Goal: Communication & Community: Answer question/provide support

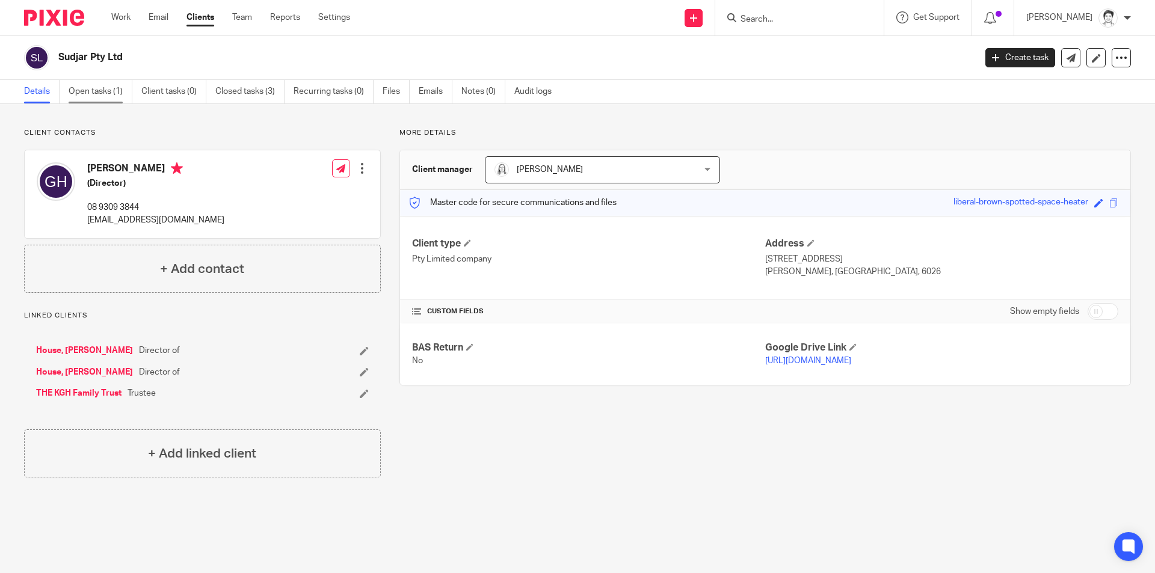
click at [100, 94] on link "Open tasks (1)" at bounding box center [101, 91] width 64 height 23
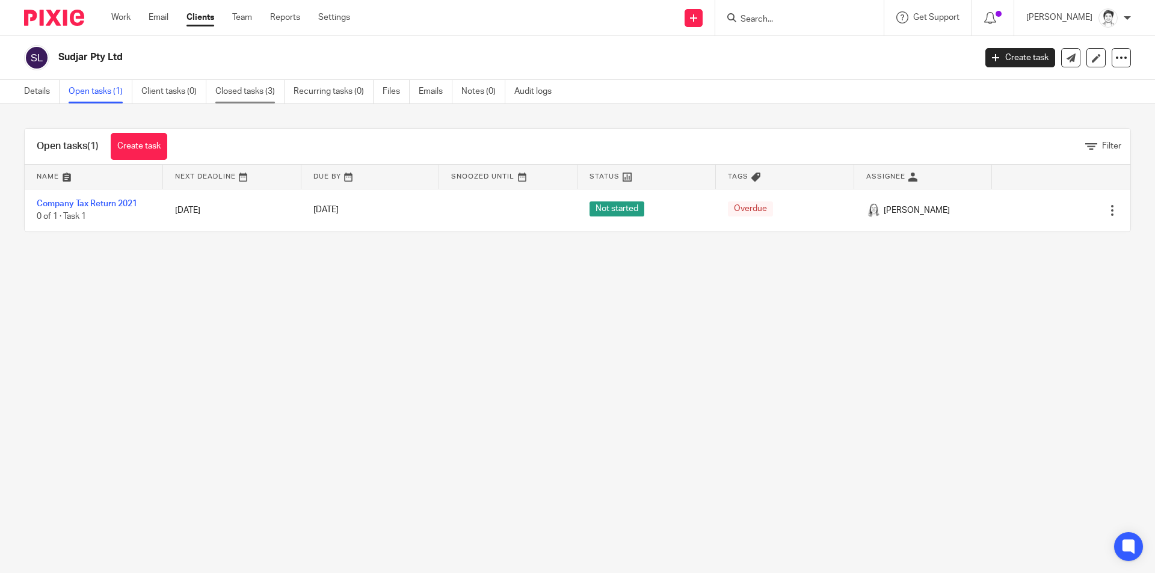
click at [243, 91] on link "Closed tasks (3)" at bounding box center [249, 91] width 69 height 23
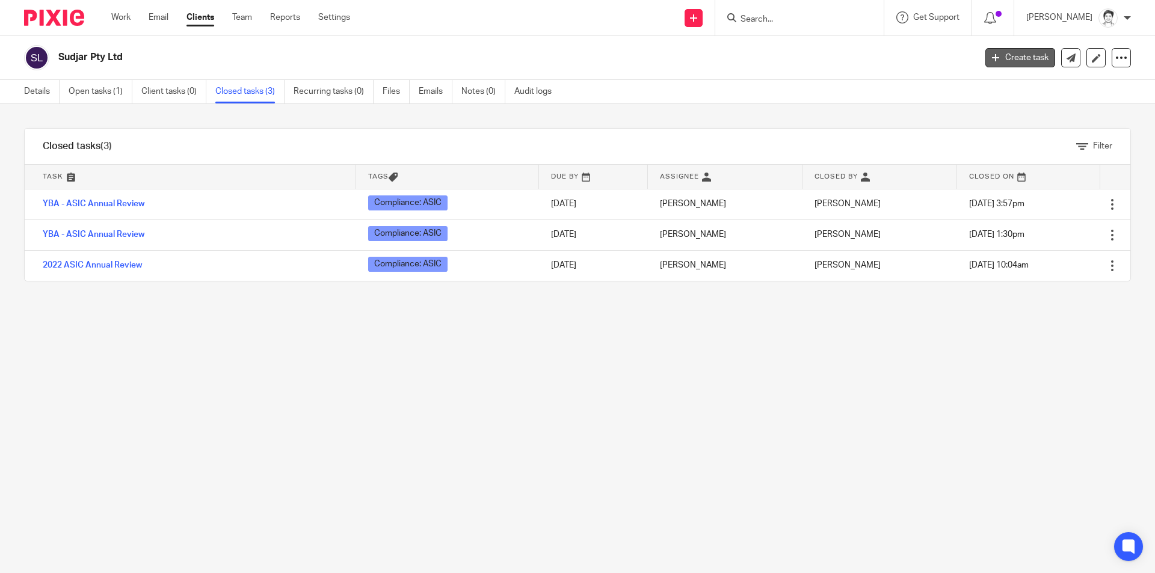
click at [995, 52] on link "Create task" at bounding box center [1021, 57] width 70 height 19
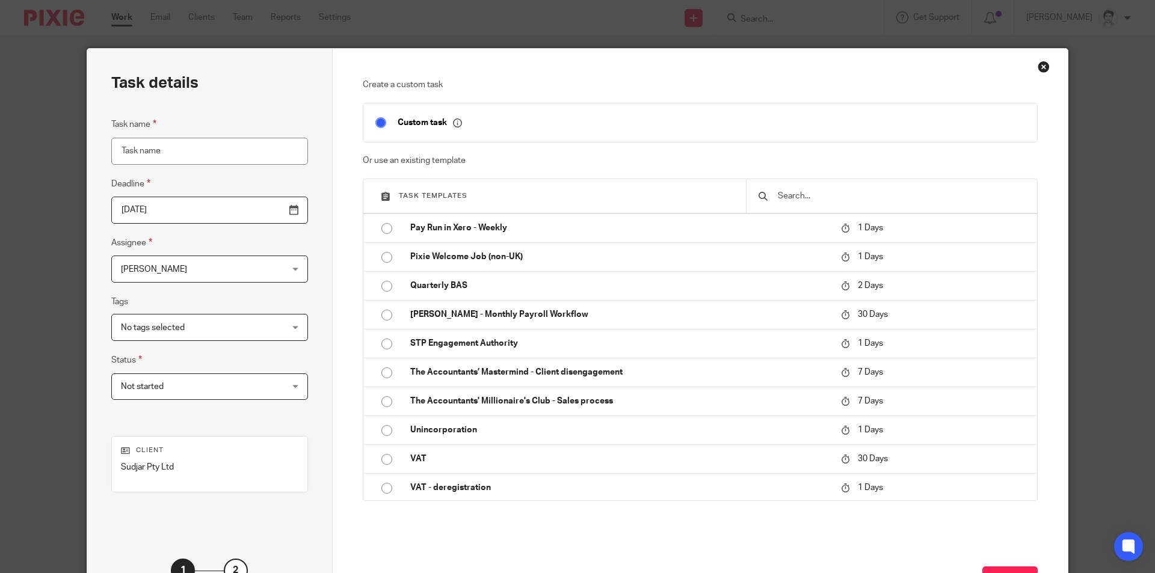
scroll to position [602, 0]
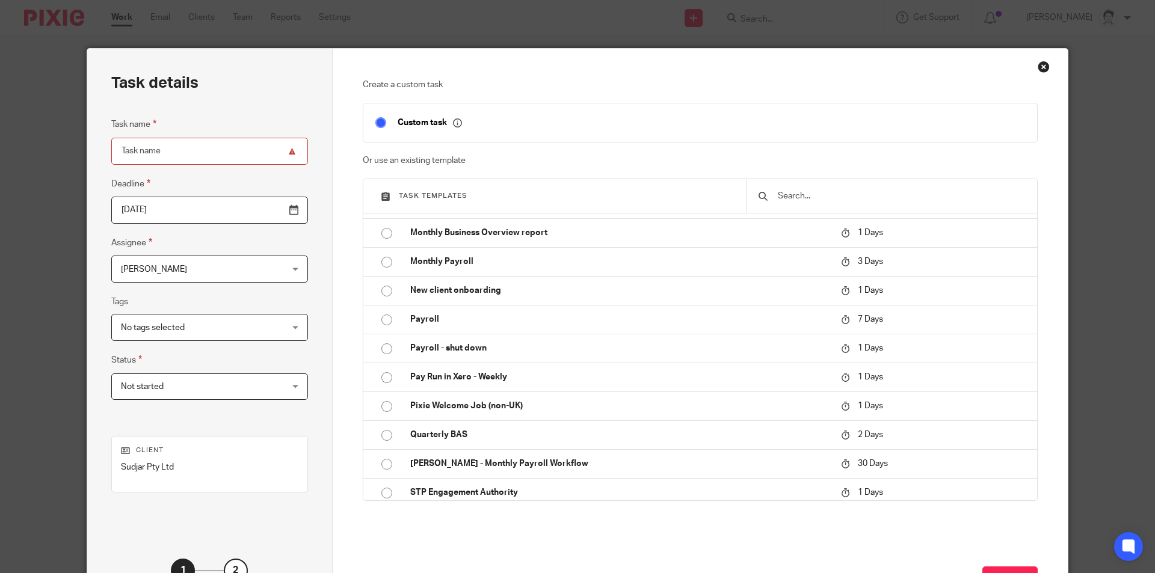
click at [831, 203] on input "text" at bounding box center [901, 196] width 249 height 13
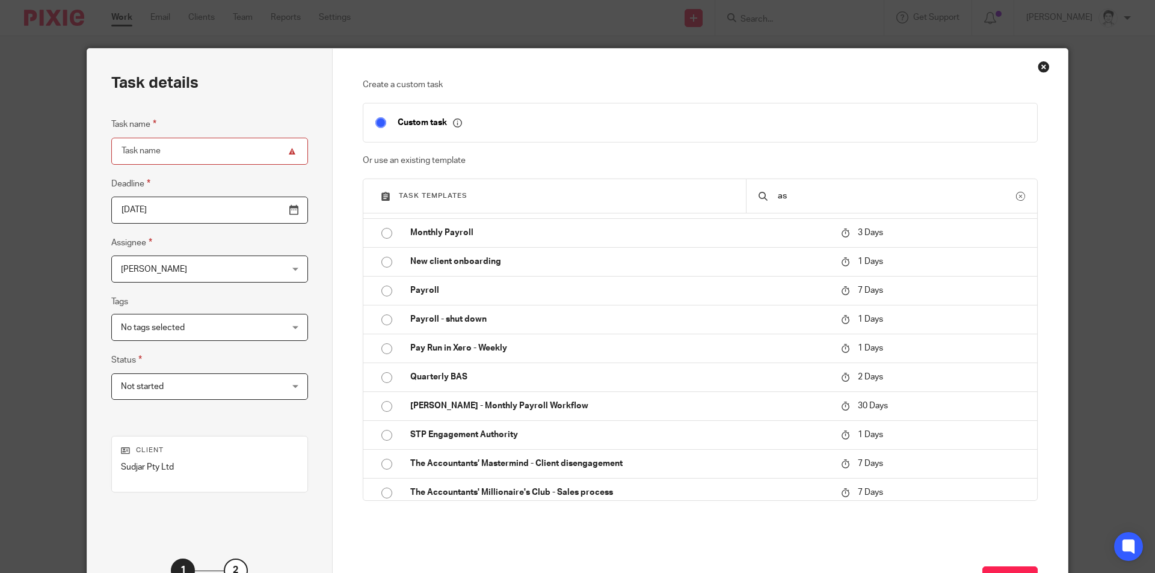
scroll to position [0, 0]
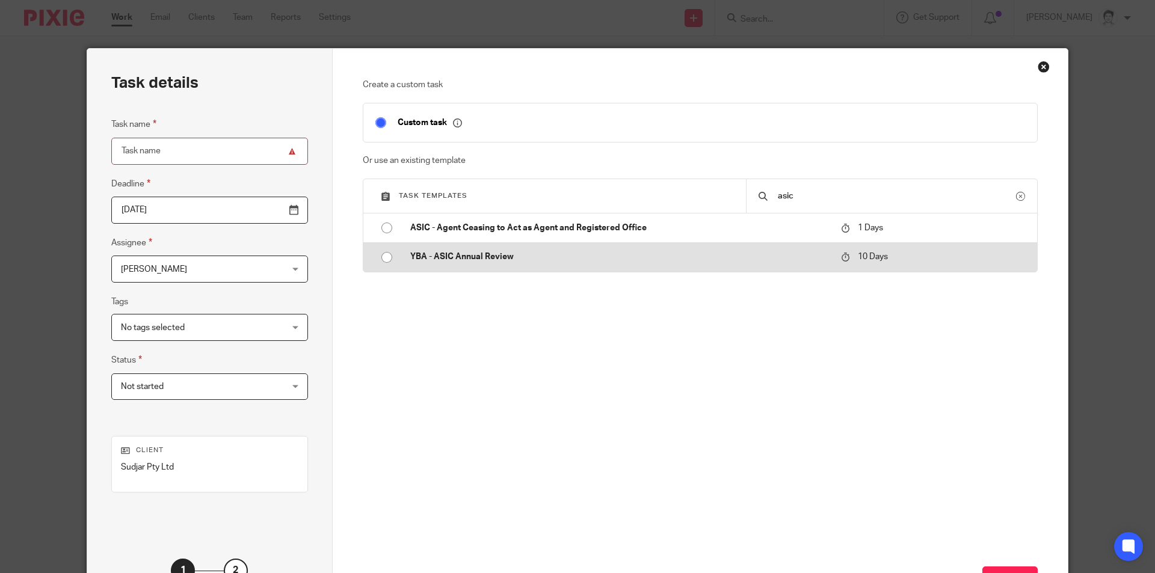
type input "asic"
click at [479, 255] on p "YBA - ASIC Annual Review" at bounding box center [619, 257] width 419 height 12
type input "2025-10-23"
type input "YBA - ASIC Annual Review"
checkbox input "false"
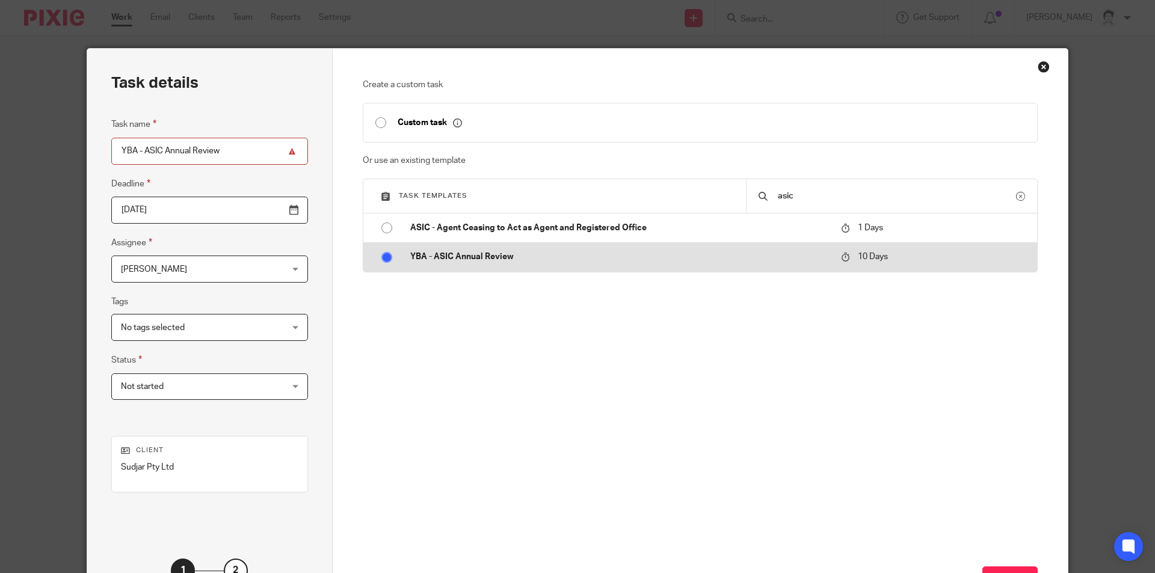
radio input "true"
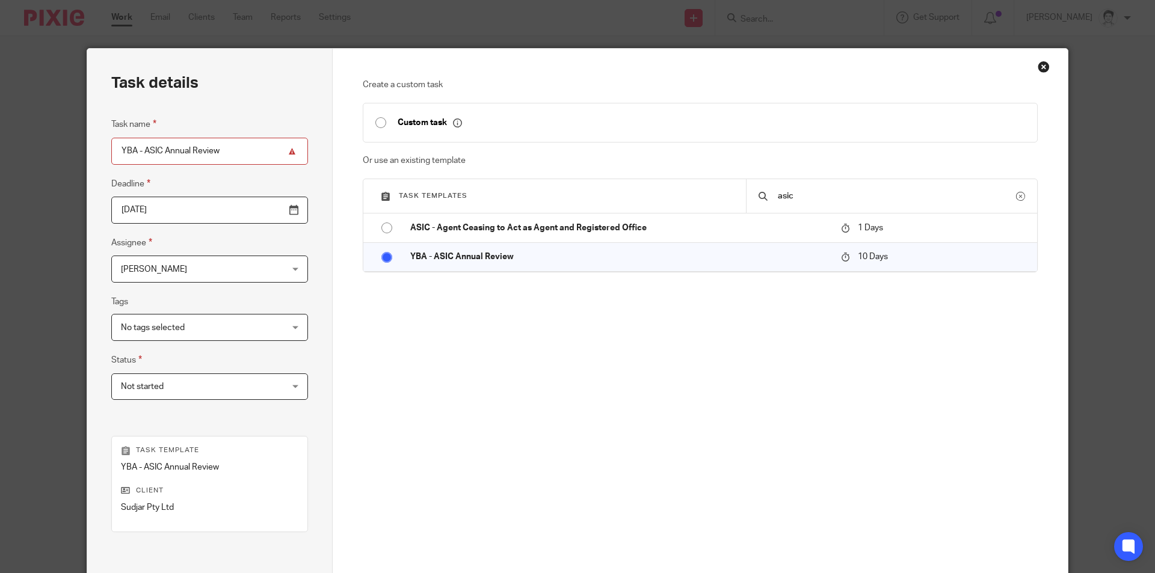
scroll to position [138, 0]
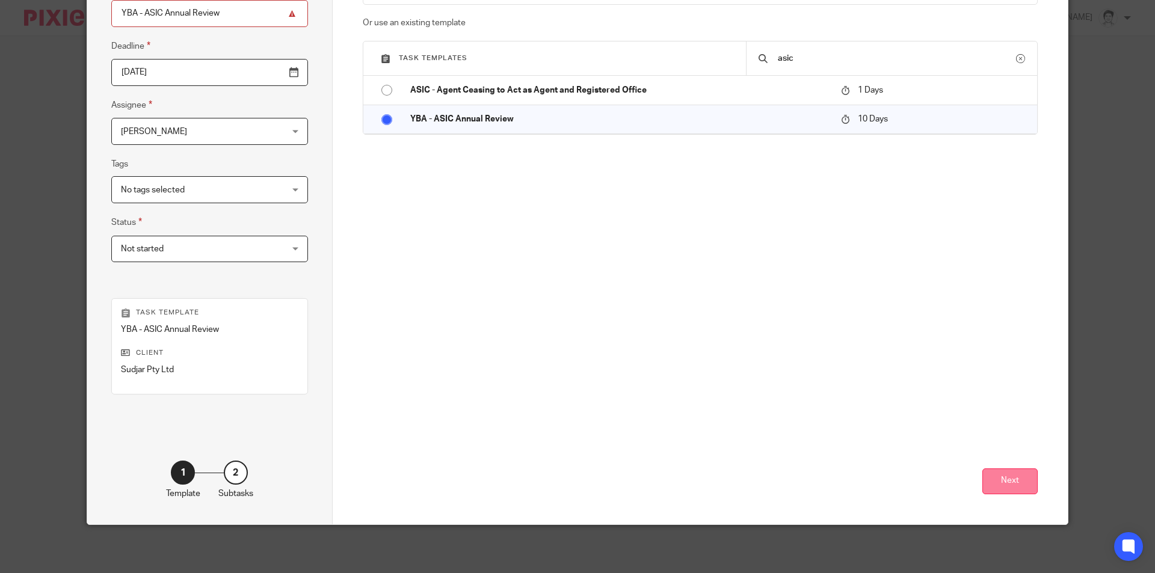
click at [1008, 484] on button "Next" at bounding box center [1010, 482] width 55 height 26
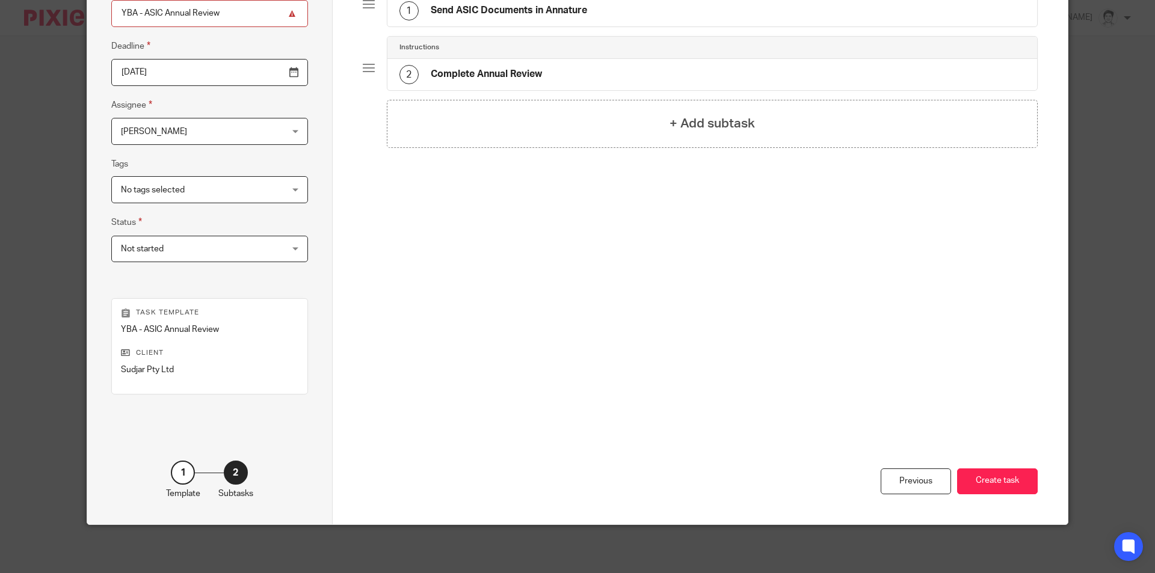
drag, startPoint x: 994, startPoint y: 474, endPoint x: 853, endPoint y: 387, distance: 164.8
click at [994, 471] on button "Create task" at bounding box center [997, 482] width 81 height 26
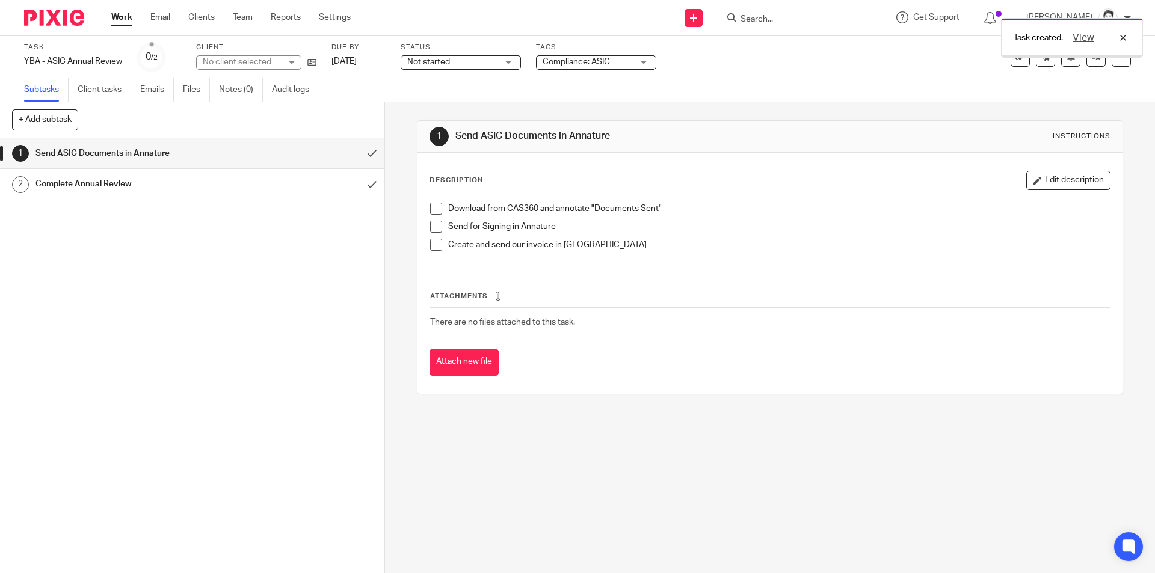
click at [430, 209] on span at bounding box center [436, 209] width 12 height 12
click at [232, 91] on link "Notes (0)" at bounding box center [241, 89] width 44 height 23
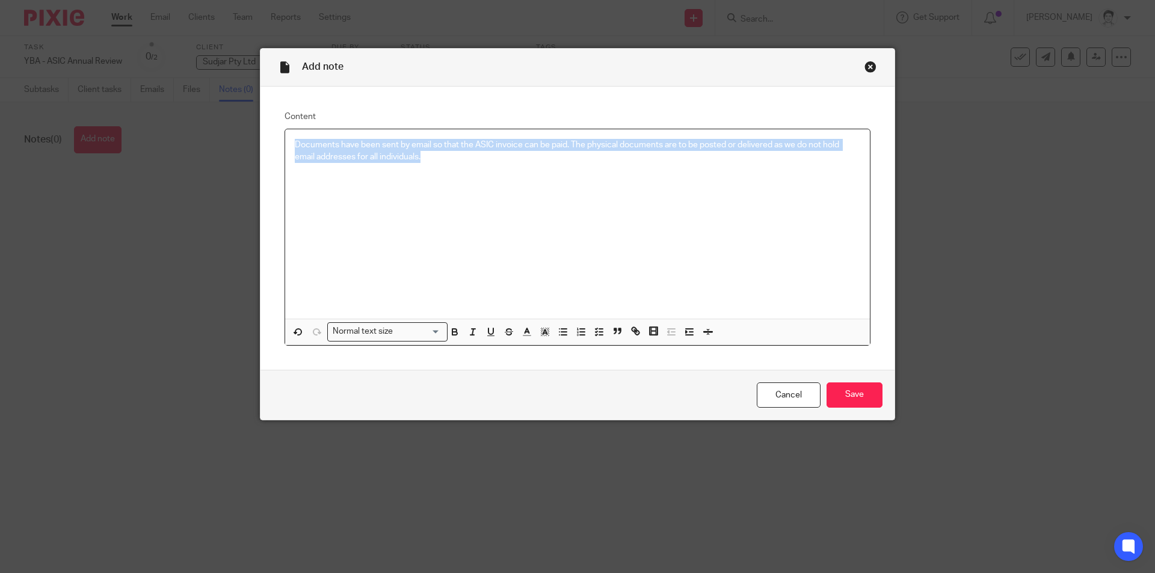
drag, startPoint x: 420, startPoint y: 163, endPoint x: 295, endPoint y: 153, distance: 125.5
click at [265, 138] on div "Content Documents have been sent by email so that the ASIC invoice can be paid.…" at bounding box center [578, 228] width 634 height 283
copy p "Documents have been sent by email so that the ASIC invoice can be paid. The phy…"
click at [866, 401] on input "Save" at bounding box center [855, 396] width 56 height 26
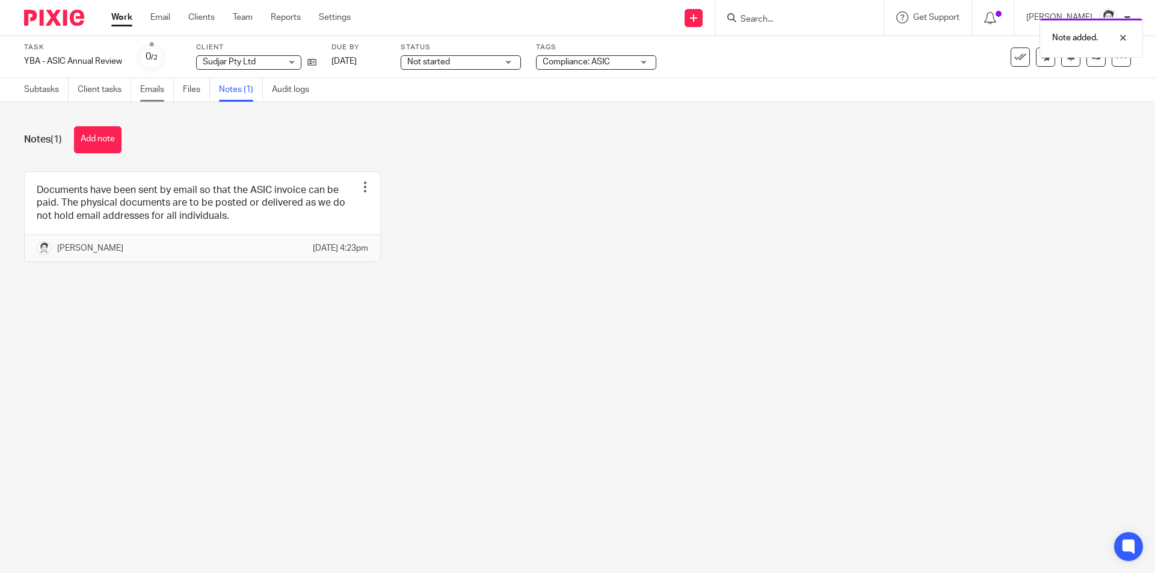
click at [149, 91] on link "Emails" at bounding box center [157, 89] width 34 height 23
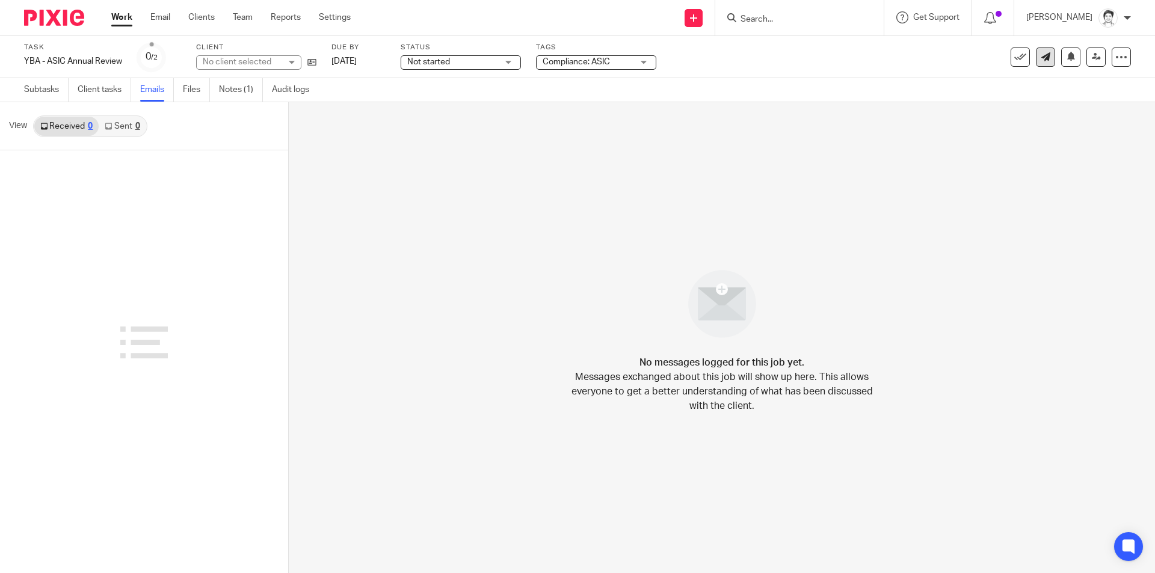
click at [1042, 59] on icon at bounding box center [1046, 56] width 9 height 9
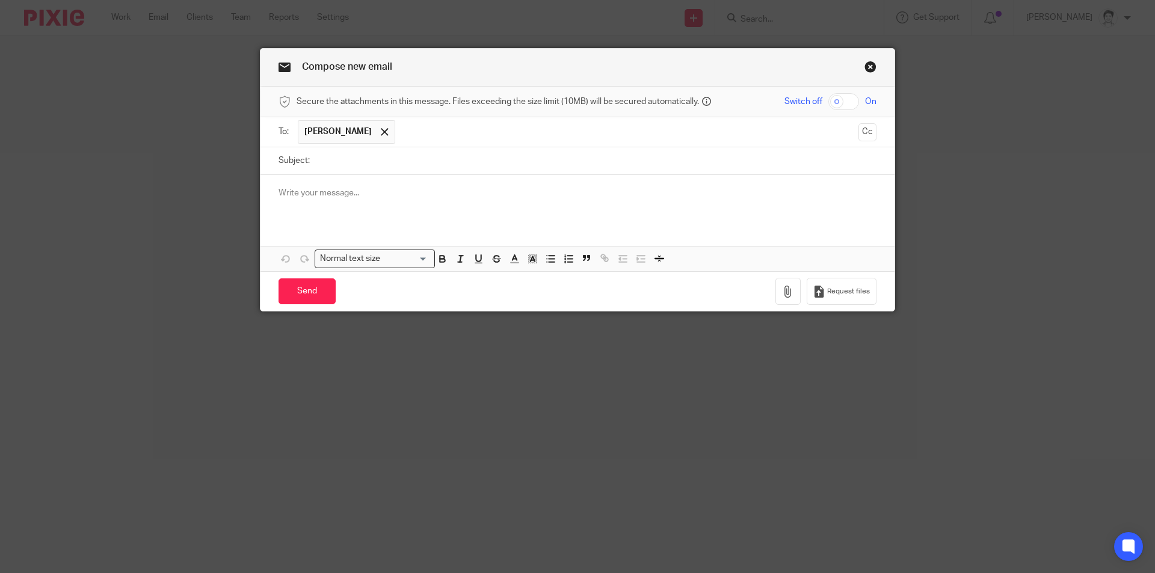
click at [327, 163] on input "Subject:" at bounding box center [596, 160] width 561 height 27
type input "re ASIC Annual Review for Sudjar Pty Ltd"
click at [335, 198] on p at bounding box center [578, 193] width 598 height 12
click at [407, 132] on input "text" at bounding box center [627, 131] width 452 height 23
click at [268, 402] on div "Compose new email Secure the attachments in this message. Files exceeding the s…" at bounding box center [577, 286] width 1155 height 573
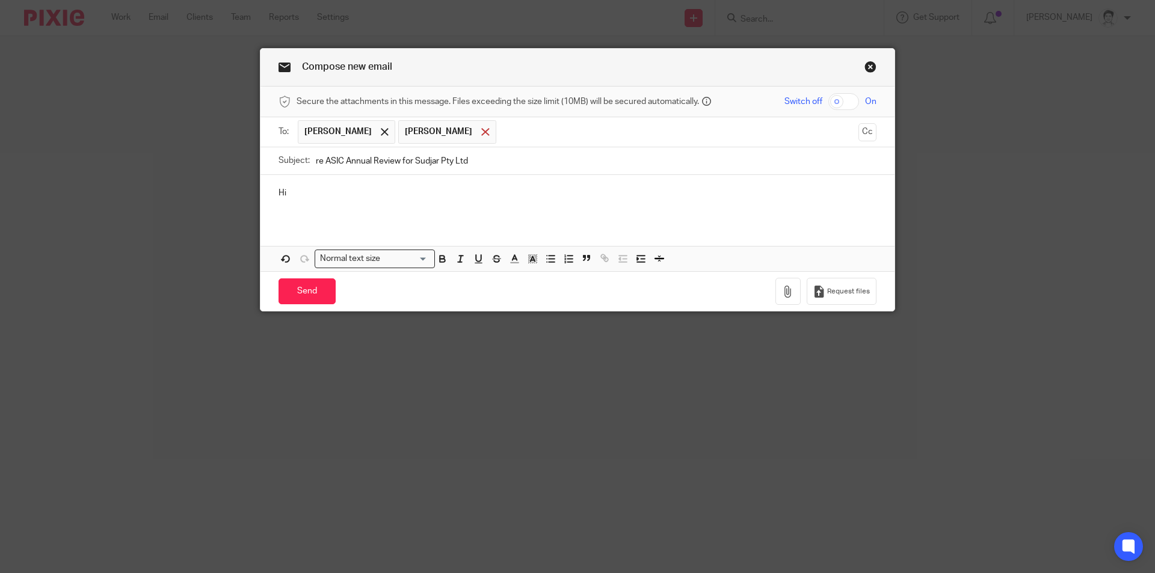
click at [481, 129] on span at bounding box center [485, 132] width 8 height 8
click at [419, 458] on div "Compose new email Secure the attachments in this message. Files exceeding the s…" at bounding box center [577, 286] width 1155 height 573
click at [866, 69] on link "Close this dialog window" at bounding box center [871, 69] width 12 height 16
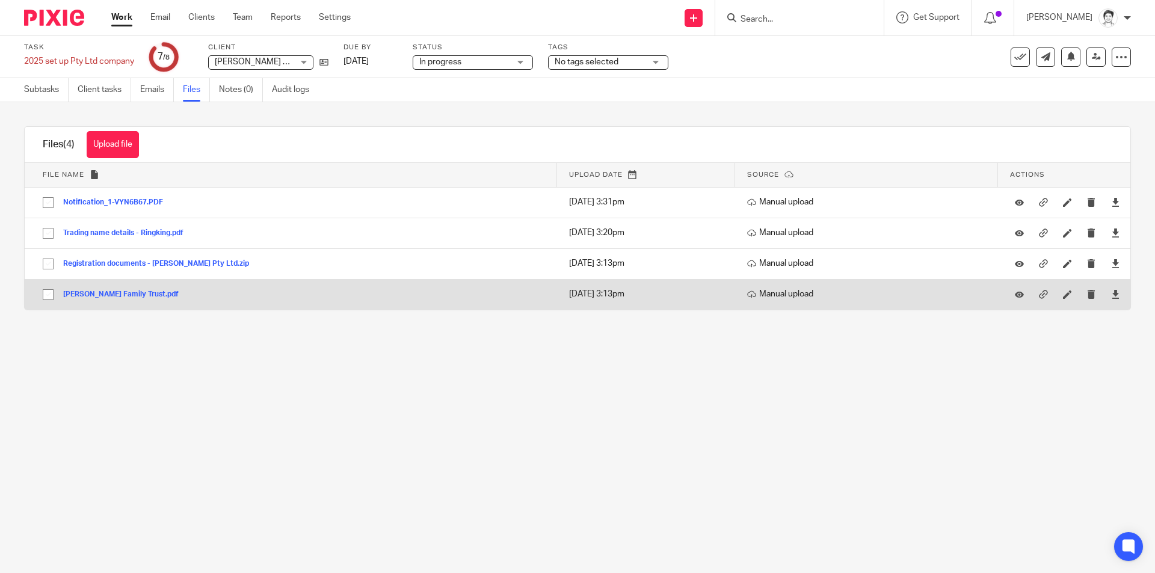
click at [110, 295] on button "[PERSON_NAME] Family Trust.pdf" at bounding box center [125, 295] width 125 height 8
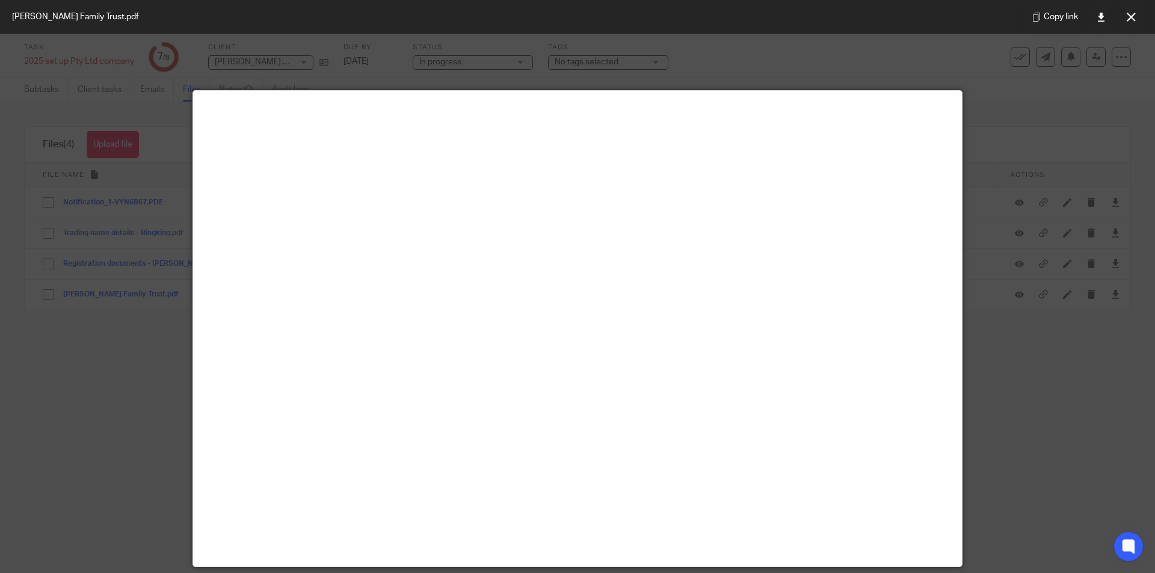
click at [1128, 18] on icon at bounding box center [1131, 17] width 9 height 9
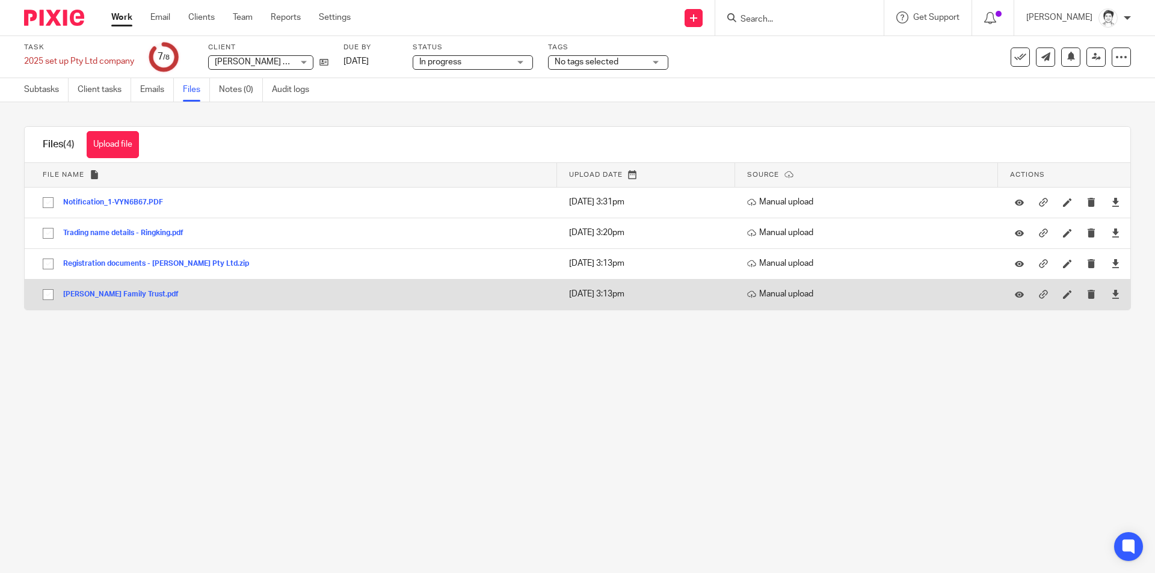
click at [121, 297] on button "Crawley Family Trust.pdf" at bounding box center [125, 295] width 125 height 8
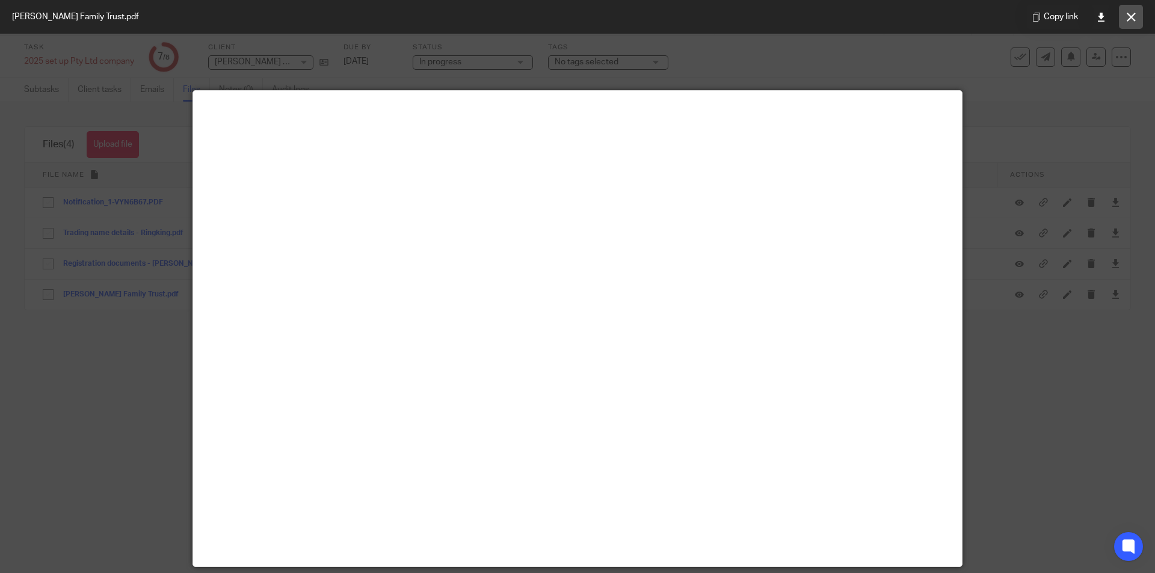
click at [1137, 14] on button at bounding box center [1131, 17] width 24 height 24
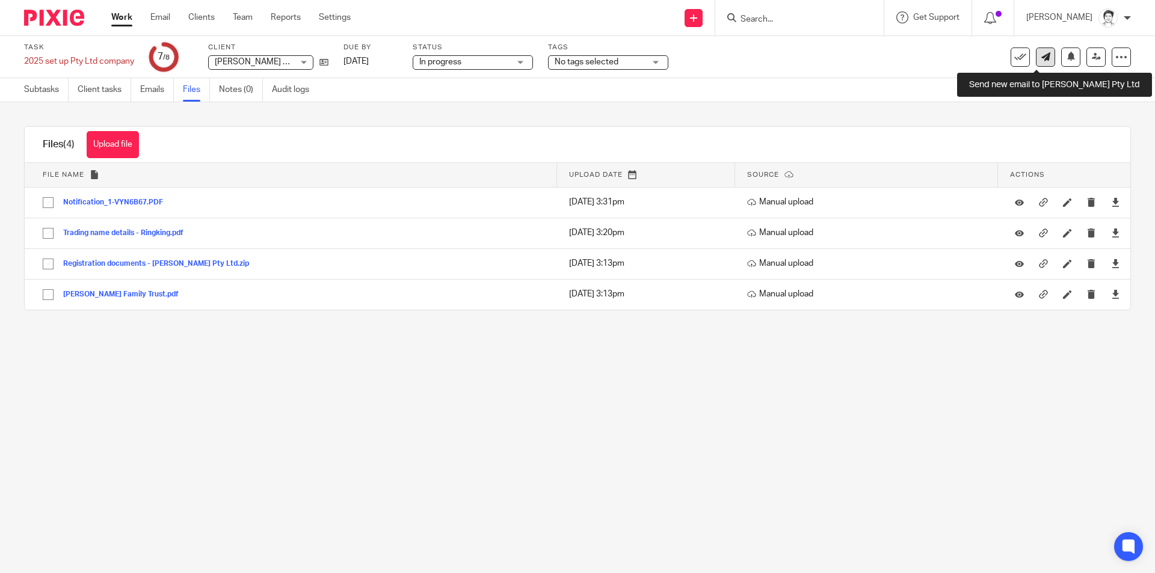
click at [1042, 60] on icon at bounding box center [1046, 56] width 9 height 9
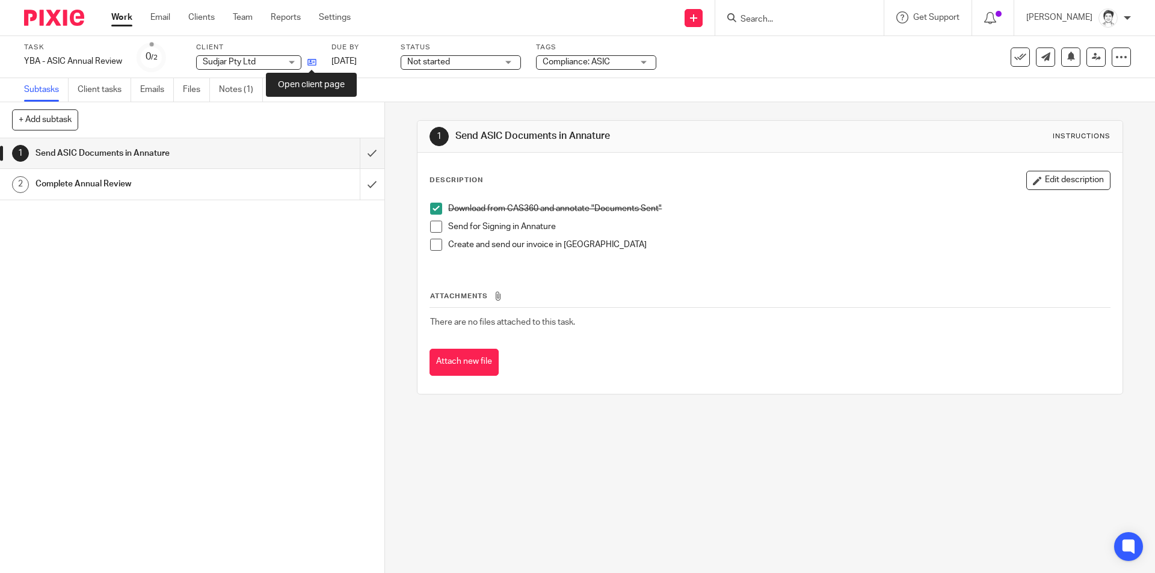
click at [312, 67] on icon at bounding box center [312, 62] width 9 height 9
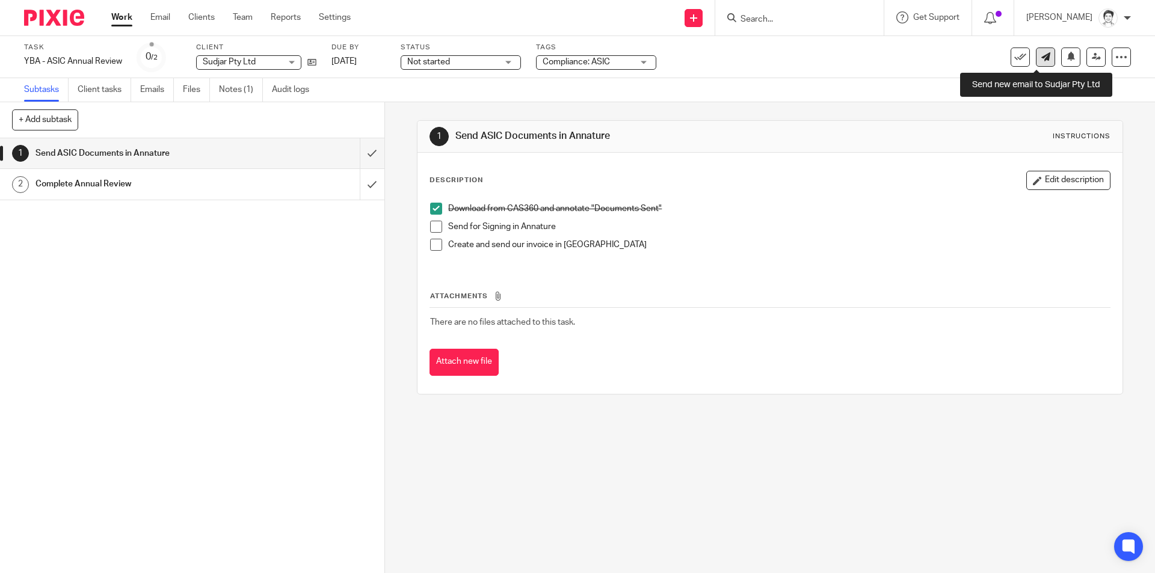
click at [1043, 62] on link at bounding box center [1045, 57] width 19 height 19
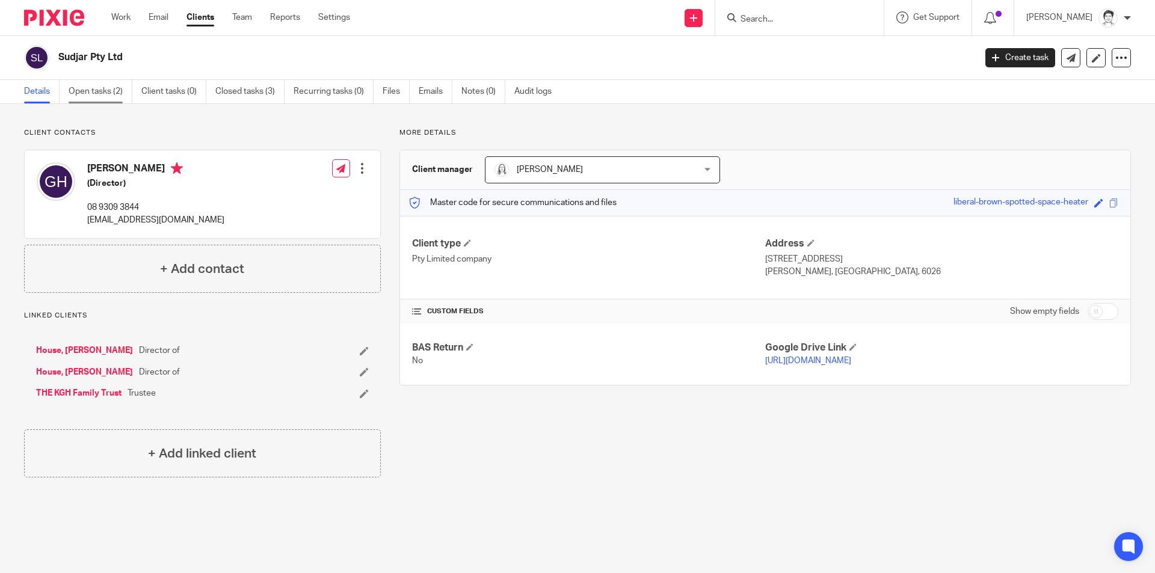
click at [109, 94] on link "Open tasks (2)" at bounding box center [101, 91] width 64 height 23
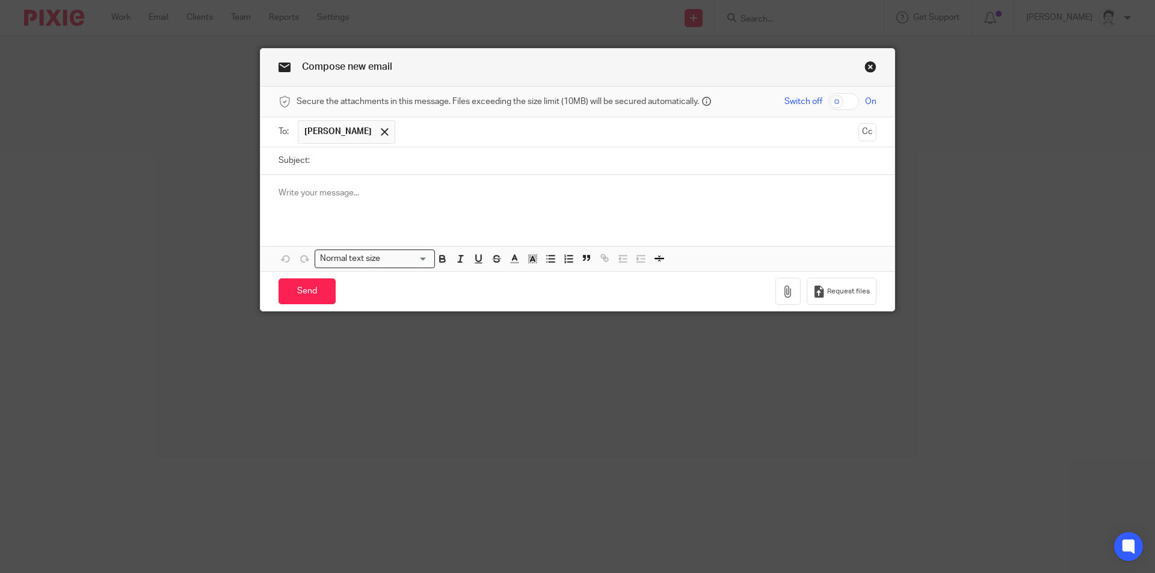
click at [360, 151] on input "Subject:" at bounding box center [596, 160] width 561 height 27
type input "ASIC documents for Sudjar Pty Ltd"
click at [296, 197] on p at bounding box center [578, 193] width 598 height 12
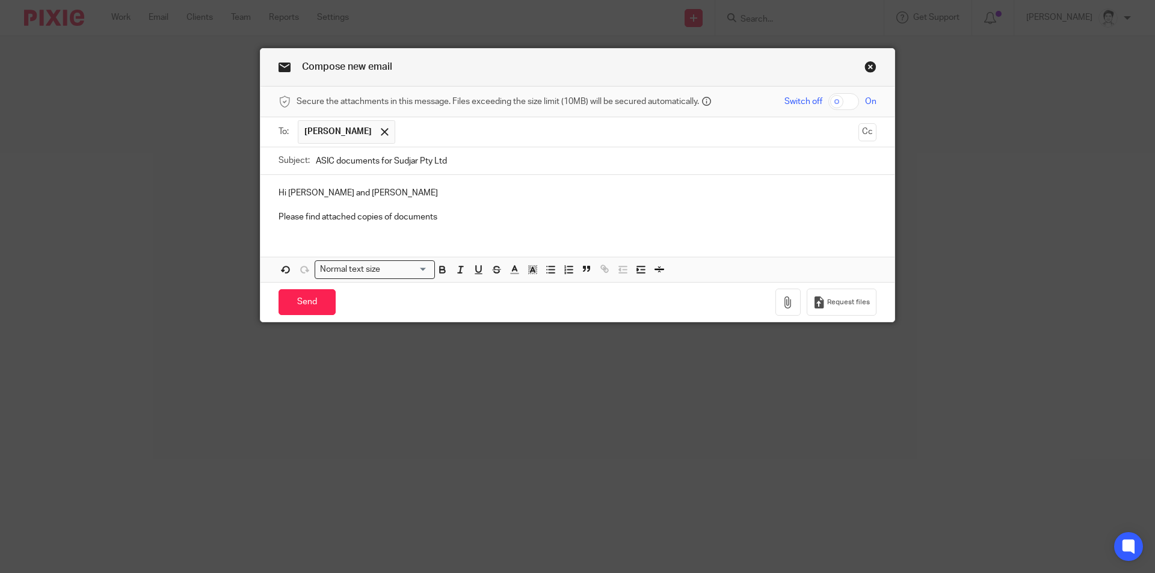
click at [390, 213] on p "Please find attached copies of documents" at bounding box center [578, 217] width 598 height 12
click at [471, 233] on div "Hi Geoffrey and Russel Please find attached copies of documents Attachments Nor…" at bounding box center [578, 228] width 634 height 107
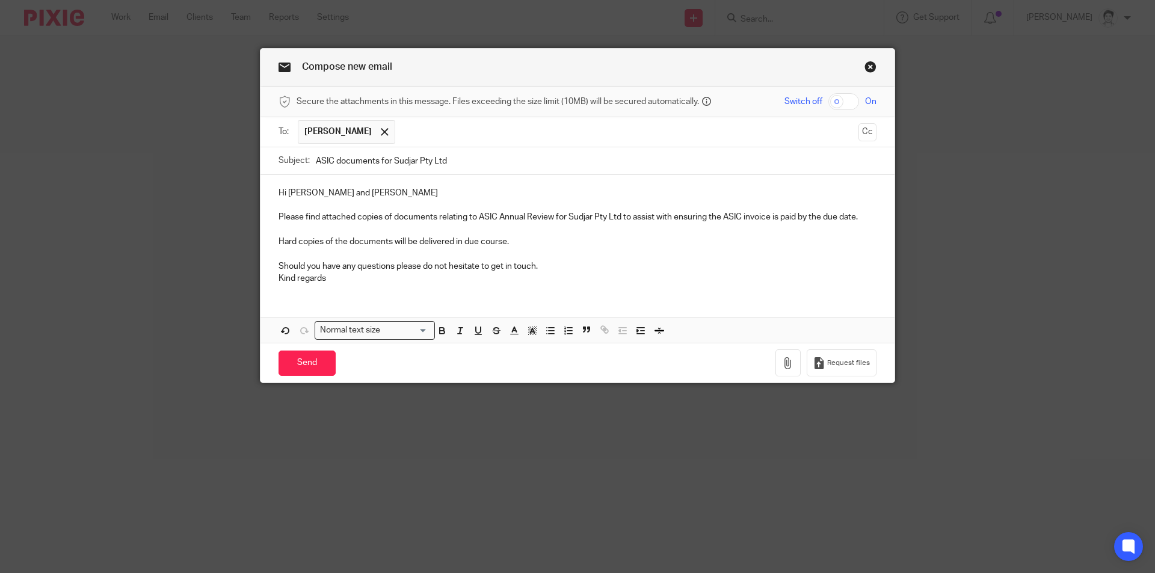
click at [365, 195] on p "Hi Geoffrey and Russel" at bounding box center [578, 193] width 598 height 12
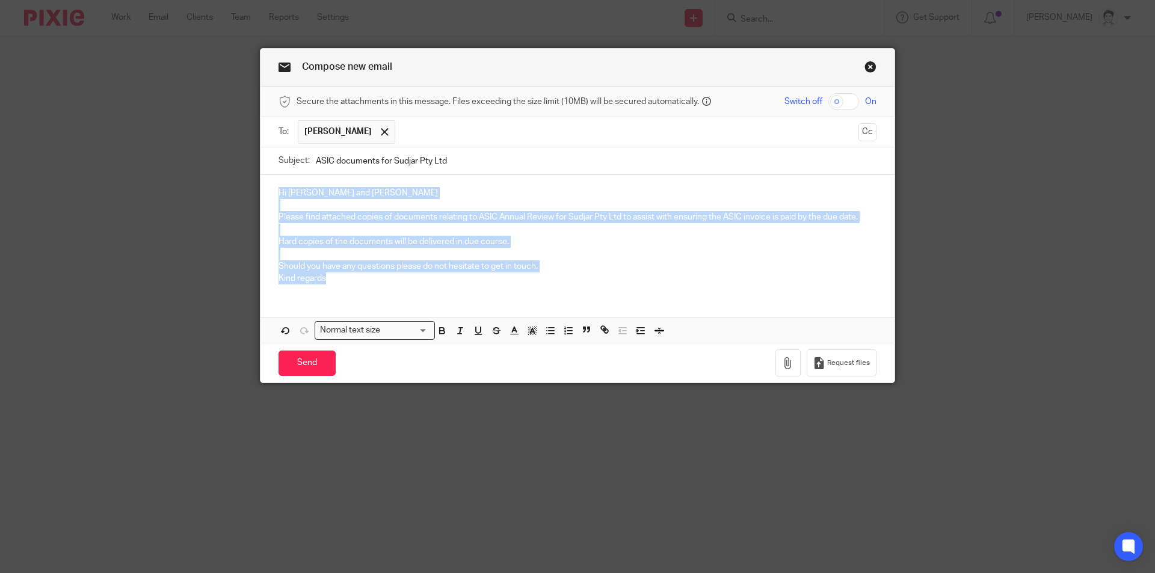
drag, startPoint x: 270, startPoint y: 192, endPoint x: 427, endPoint y: 276, distance: 178.8
click at [427, 276] on div "Hi Geoffrey and Russell Please find attached copies of documents relating to AS…" at bounding box center [578, 234] width 634 height 119
copy div "Hi Geoffrey and Russell Please find attached copies of documents relating to AS…"
click at [425, 196] on p "Hi Geoffrey and Russell" at bounding box center [578, 193] width 598 height 12
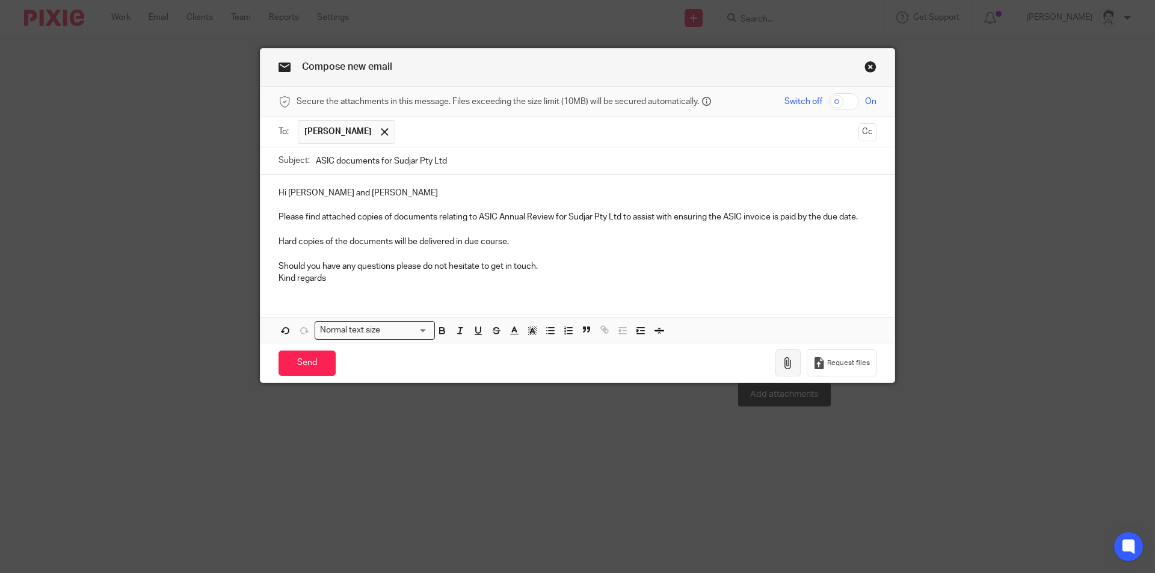
click at [784, 362] on icon "button" at bounding box center [788, 363] width 12 height 12
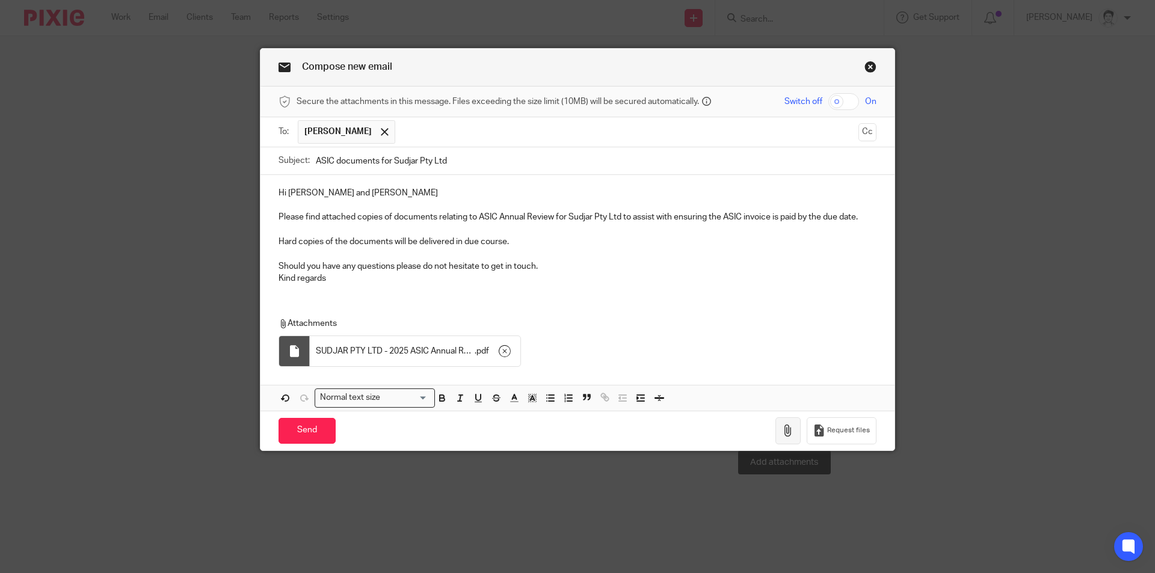
click at [782, 428] on icon "button" at bounding box center [788, 431] width 12 height 12
click at [315, 436] on input "Send" at bounding box center [307, 431] width 57 height 26
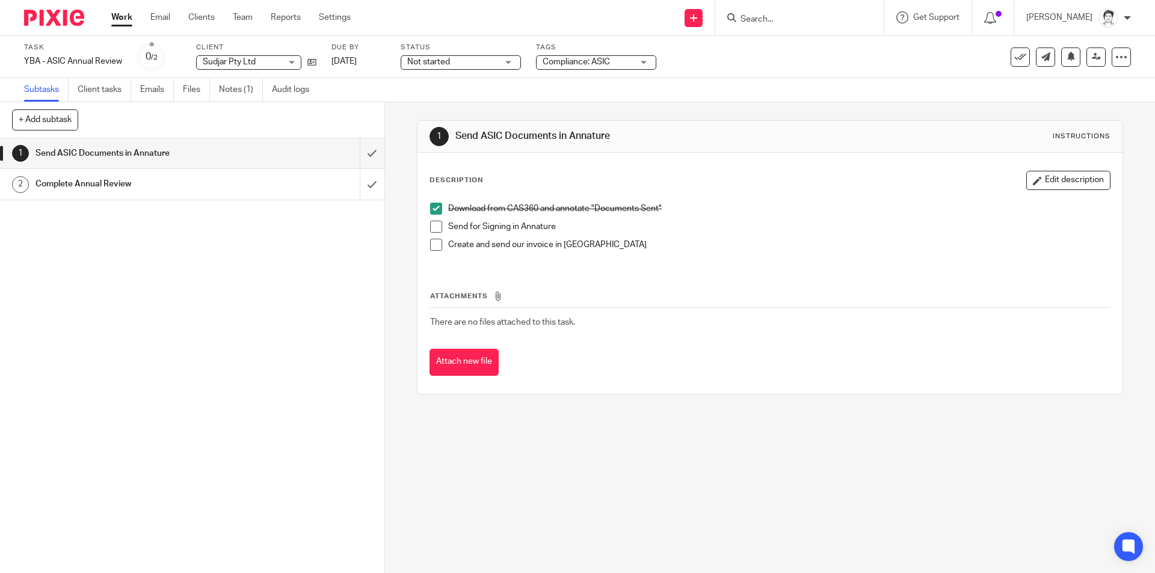
click at [435, 252] on li "Create and send our invoice in [GEOGRAPHIC_DATA]" at bounding box center [769, 248] width 679 height 18
click at [433, 247] on span at bounding box center [436, 245] width 12 height 12
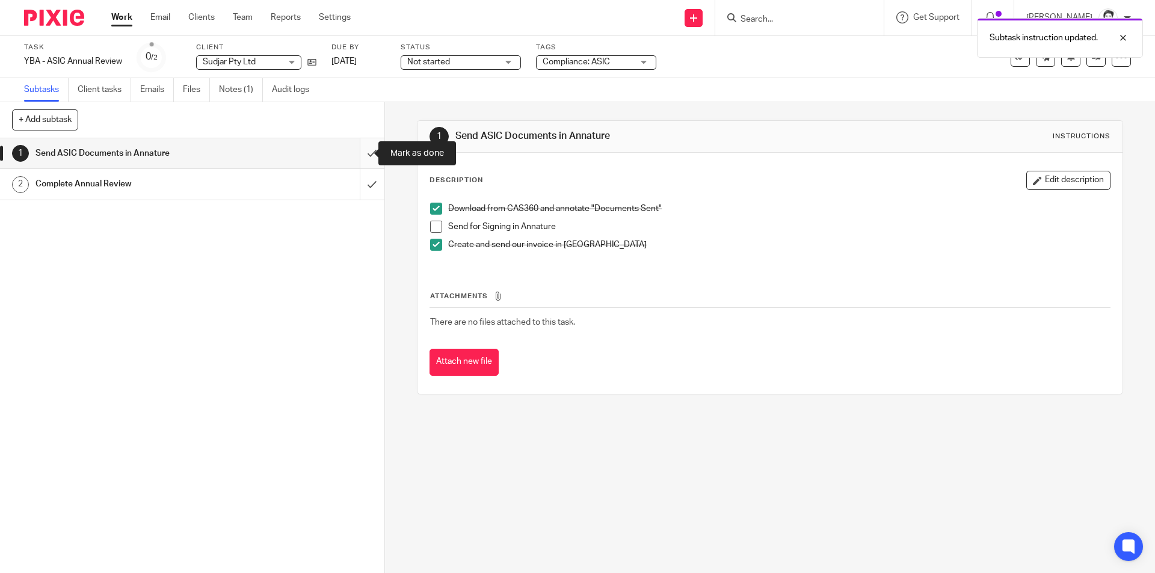
click at [360, 156] on input "submit" at bounding box center [192, 153] width 385 height 30
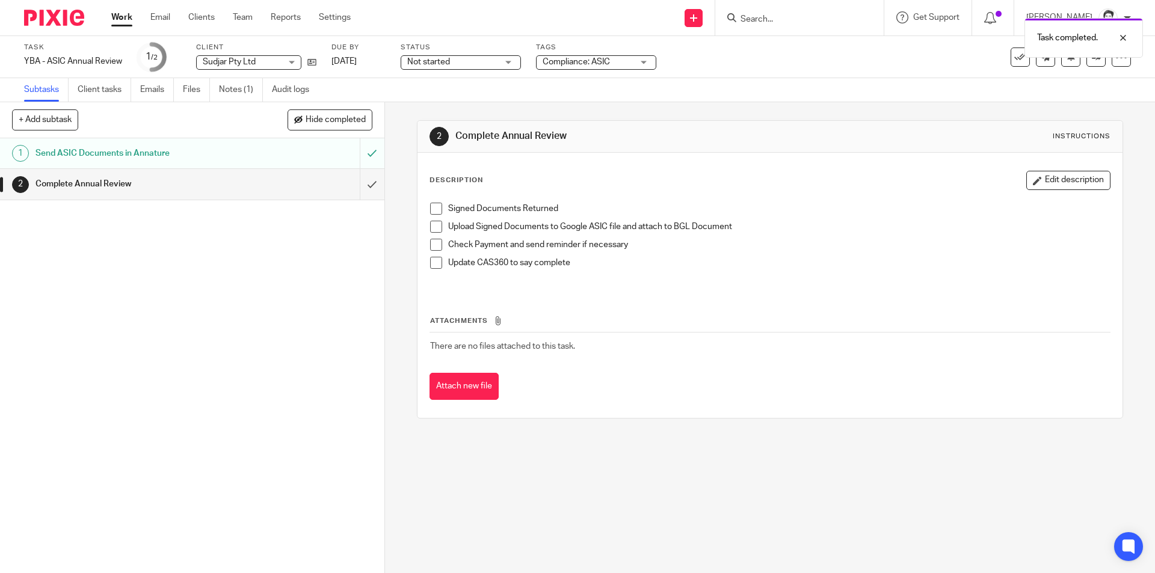
click at [787, 16] on div "Task completed." at bounding box center [861, 35] width 566 height 46
click at [764, 18] on div "Task completed." at bounding box center [861, 35] width 566 height 46
click at [746, 14] on div "Task completed." at bounding box center [861, 35] width 566 height 46
click at [752, 19] on div "Task completed." at bounding box center [861, 35] width 566 height 46
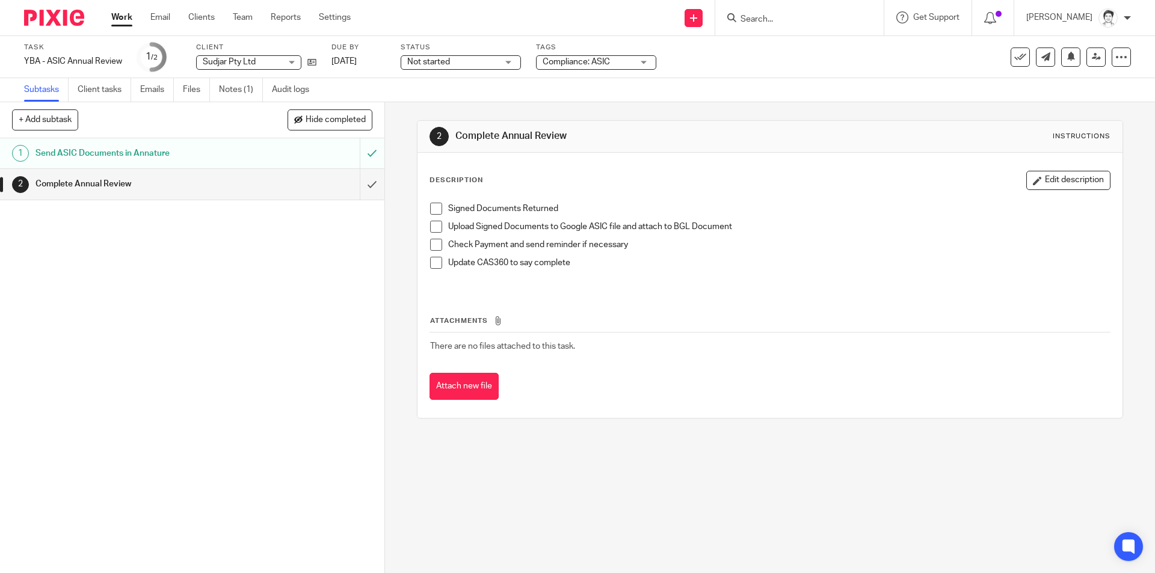
click at [763, 18] on input "Search" at bounding box center [794, 19] width 108 height 11
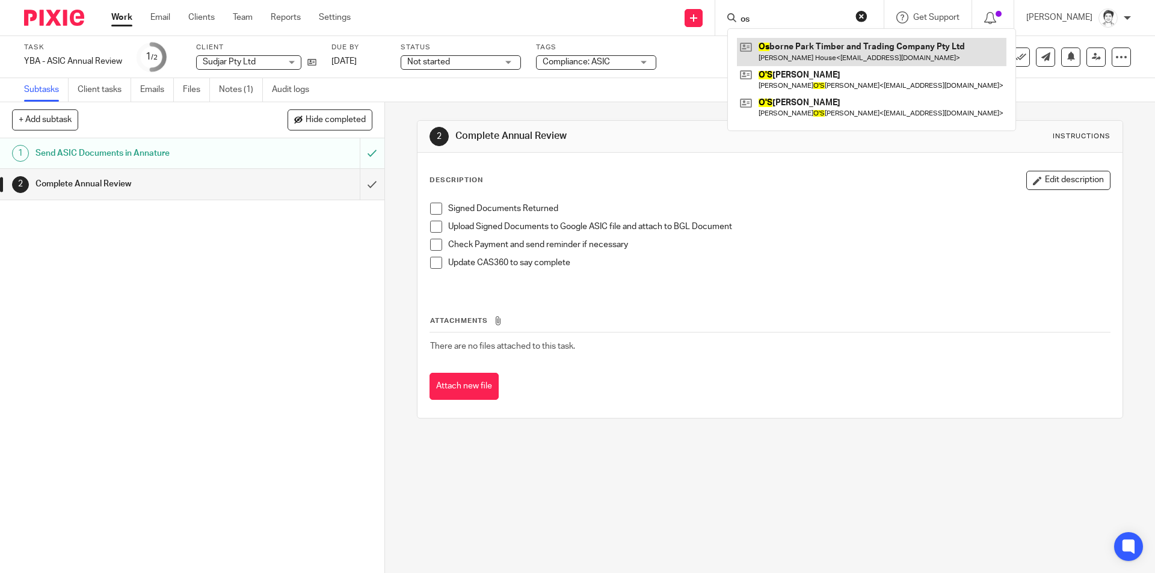
type input "os"
click at [774, 50] on link at bounding box center [872, 52] width 270 height 28
click at [808, 48] on link at bounding box center [872, 52] width 270 height 28
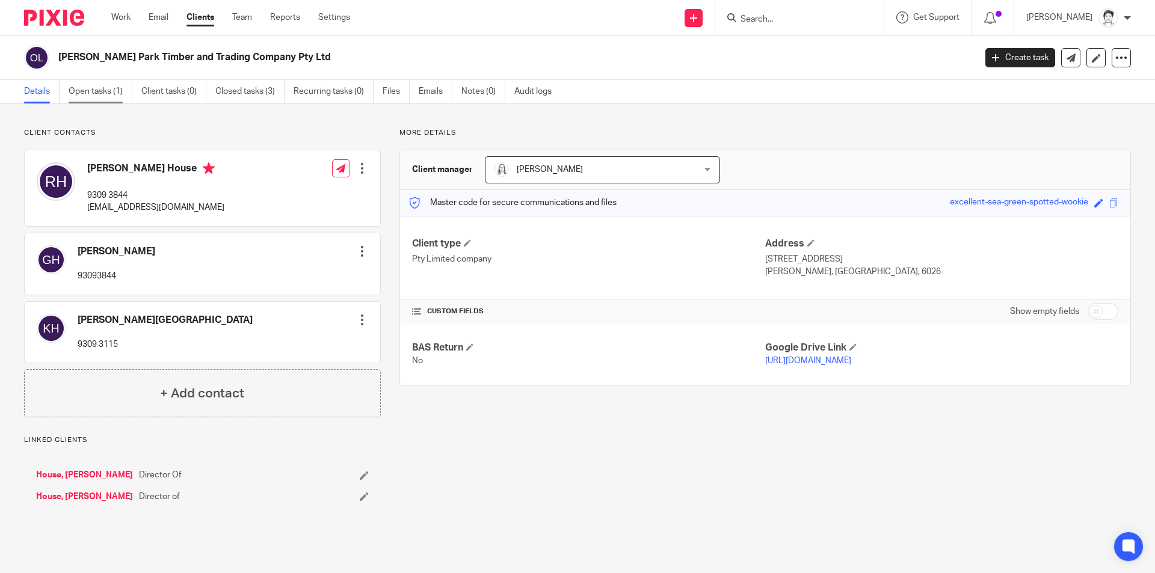
click at [101, 92] on link "Open tasks (1)" at bounding box center [101, 91] width 64 height 23
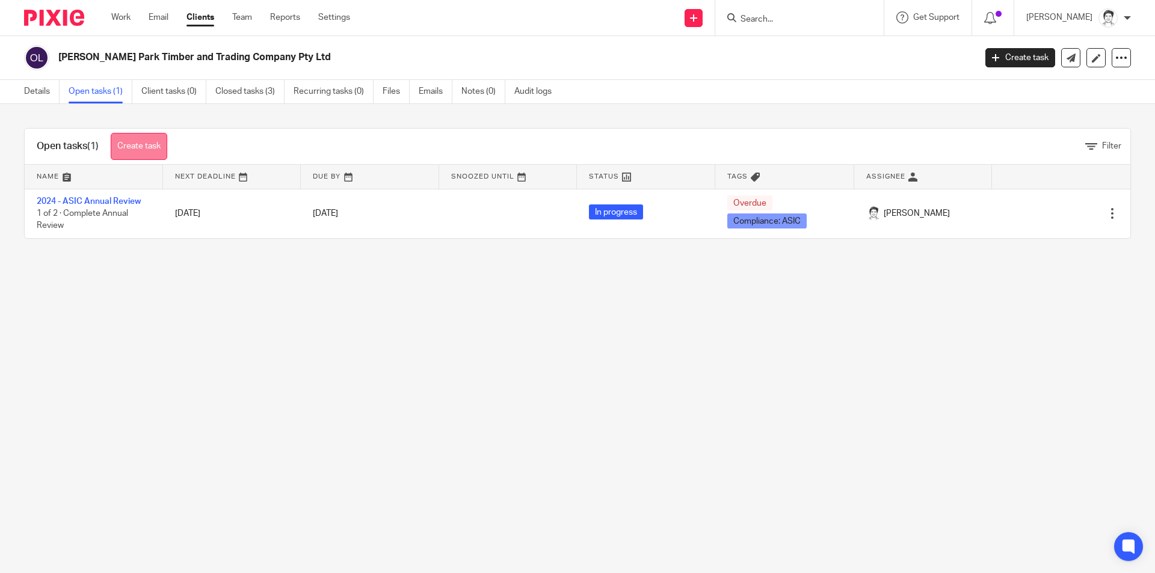
click at [139, 143] on link "Create task" at bounding box center [139, 146] width 57 height 27
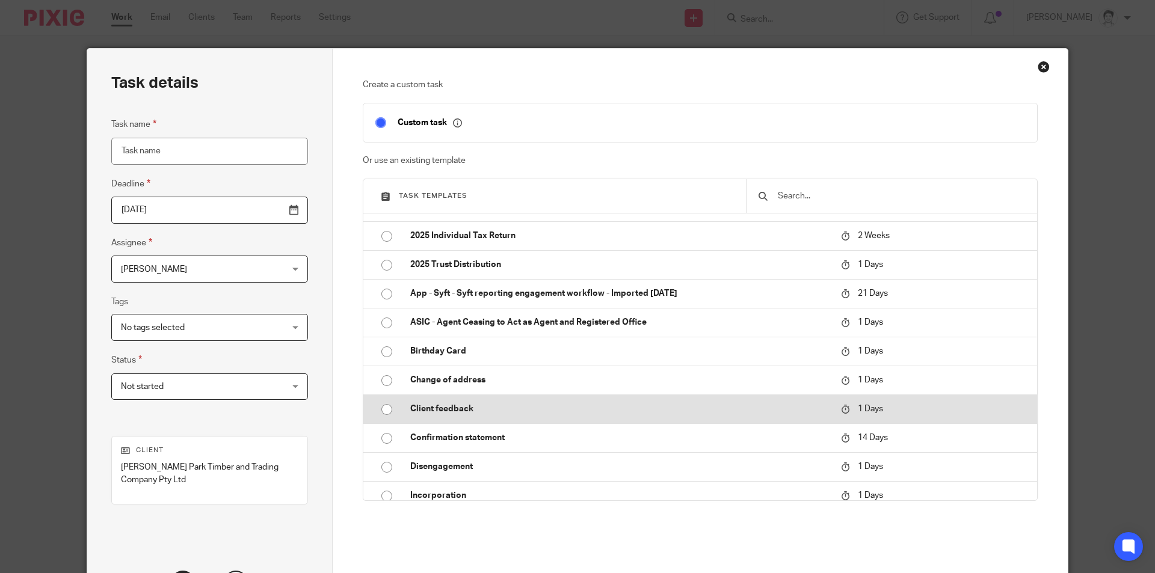
scroll to position [181, 0]
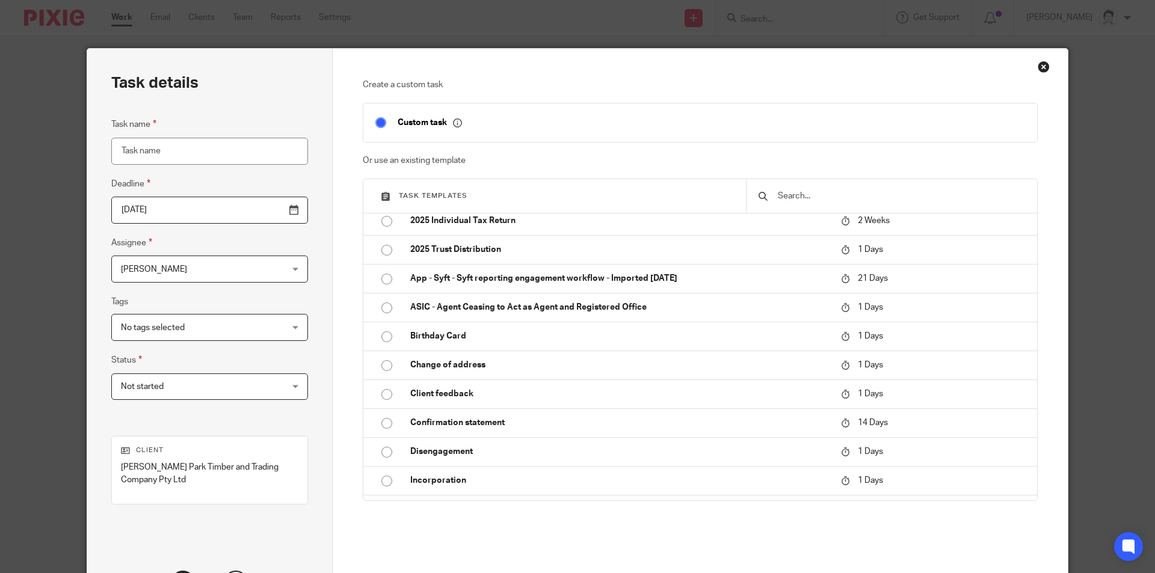
click at [150, 141] on input "Task name" at bounding box center [209, 151] width 197 height 27
click at [779, 191] on input "text" at bounding box center [901, 196] width 249 height 13
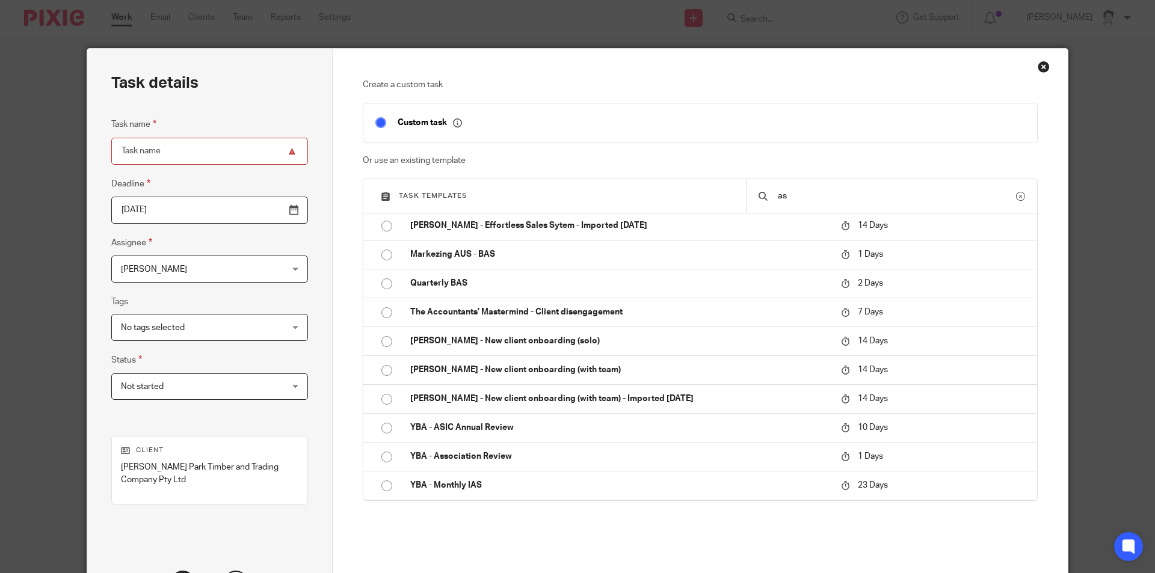
scroll to position [0, 0]
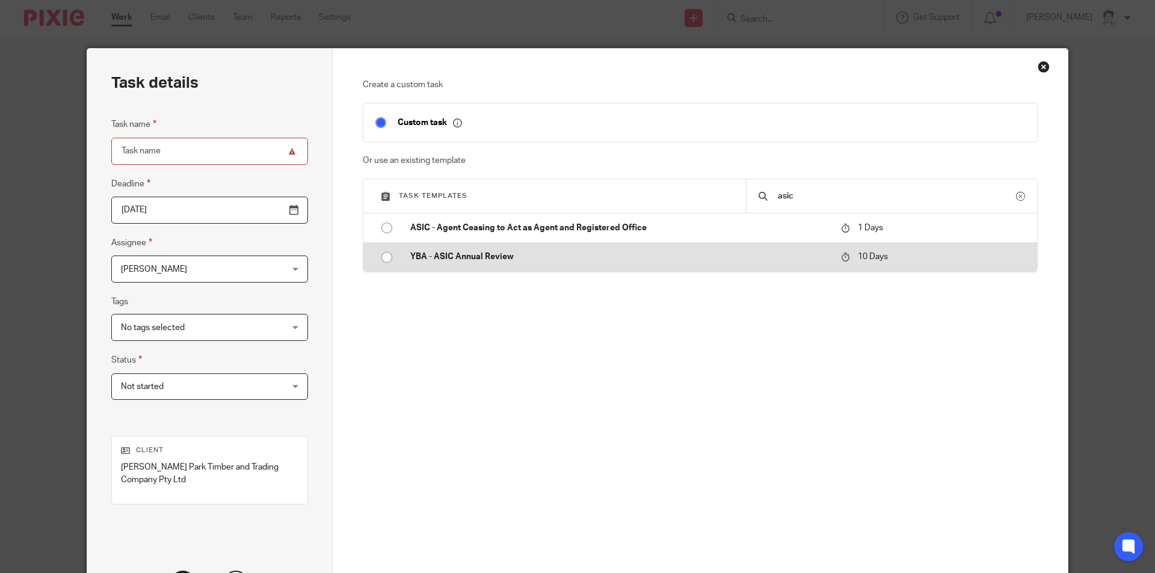
type input "asic"
click at [490, 262] on p "YBA - ASIC Annual Review" at bounding box center [619, 257] width 419 height 12
type input "2025-10-23"
type input "YBA - ASIC Annual Review"
checkbox input "false"
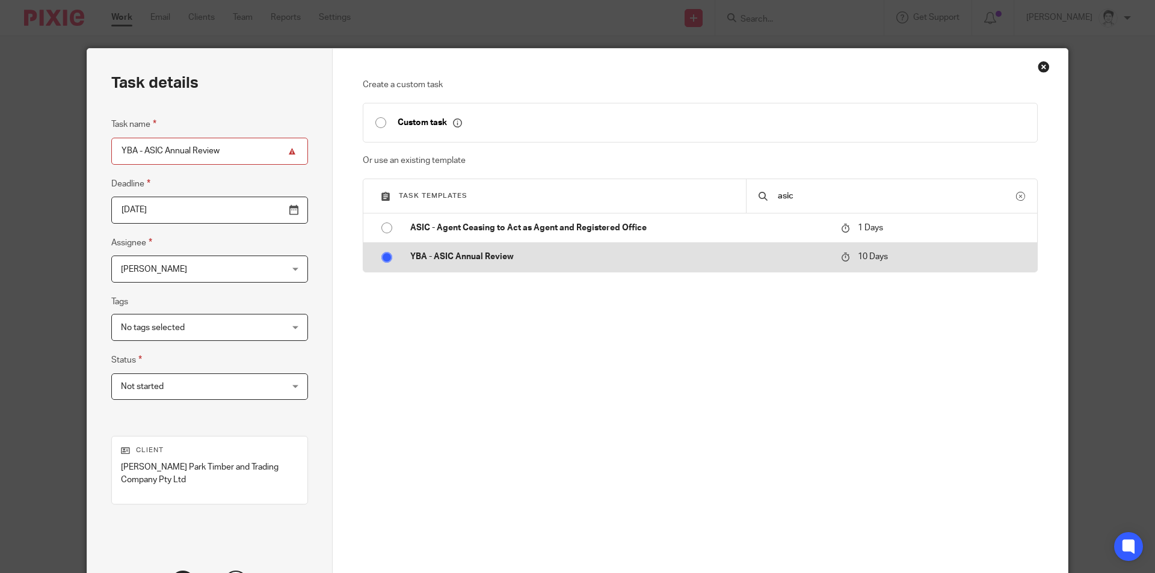
radio input "true"
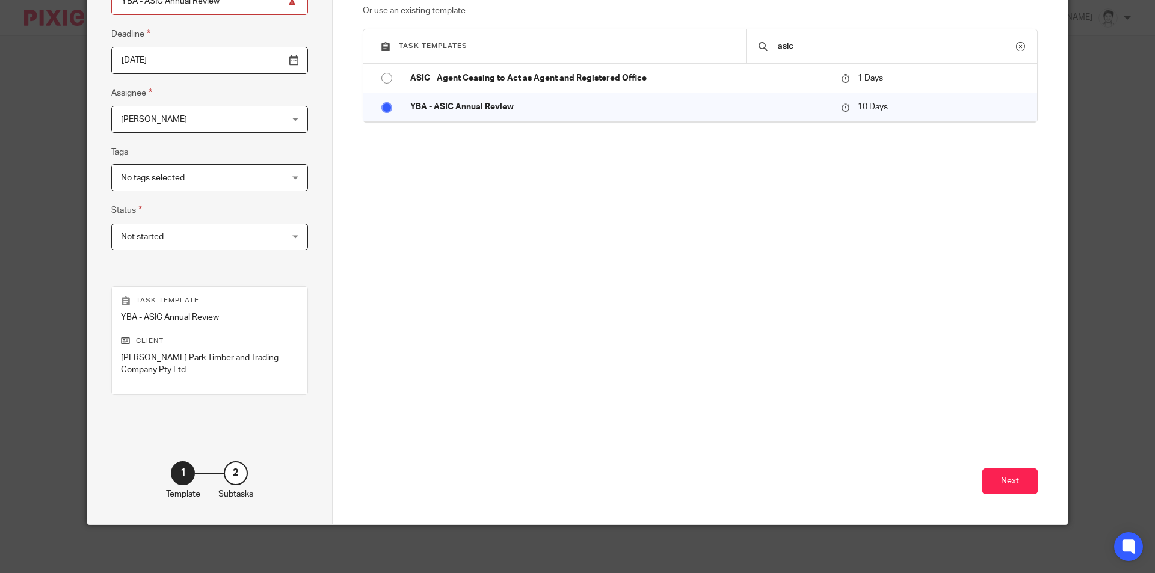
scroll to position [150, 0]
click at [1015, 486] on button "Next" at bounding box center [1010, 482] width 55 height 26
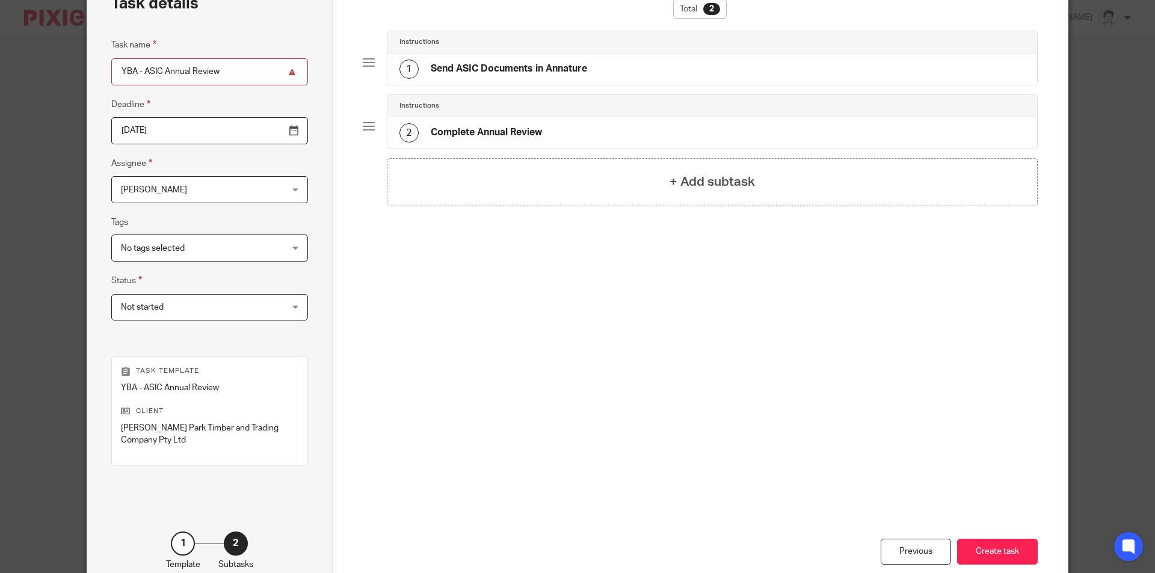
scroll to position [90, 0]
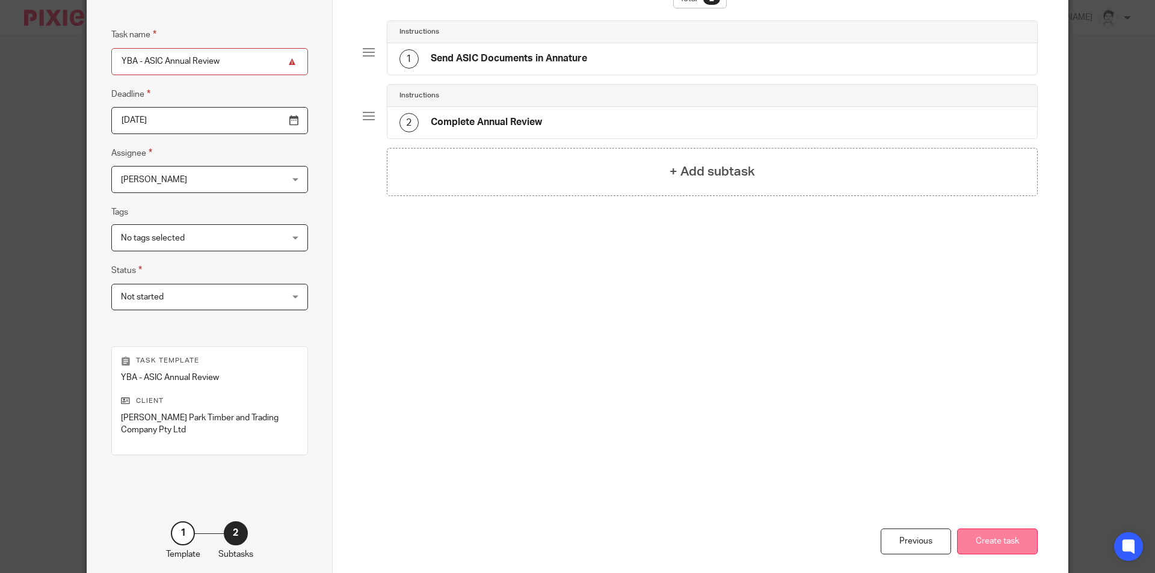
click at [1024, 552] on button "Create task" at bounding box center [997, 542] width 81 height 26
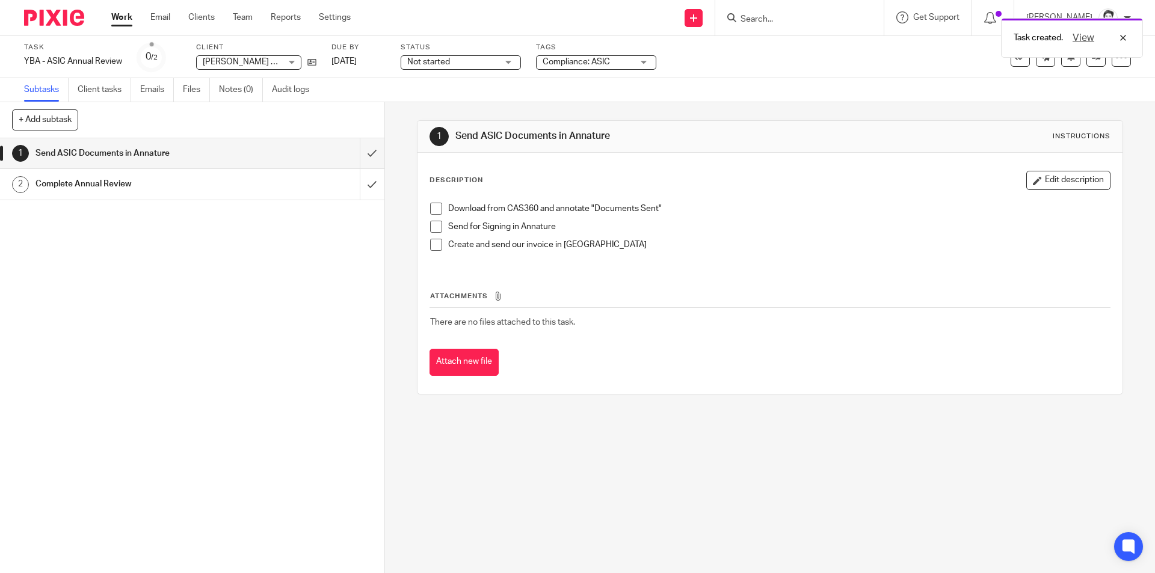
click at [430, 209] on span at bounding box center [436, 209] width 12 height 12
drag, startPoint x: 442, startPoint y: 249, endPoint x: 431, endPoint y: 252, distance: 11.4
click at [442, 249] on li "Create and send our invoice in Xero" at bounding box center [769, 248] width 679 height 18
click at [433, 248] on span at bounding box center [436, 245] width 12 height 12
drag, startPoint x: 1048, startPoint y: 56, endPoint x: 1033, endPoint y: 60, distance: 15.5
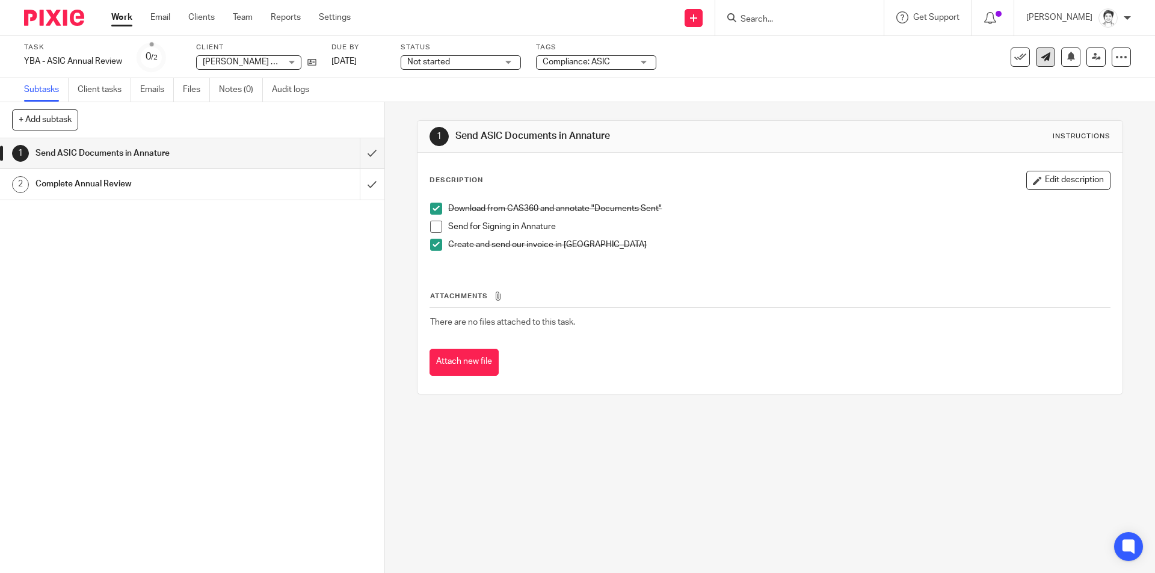
click at [1044, 57] on div "See template in use Advanced task editor Copy task Make recurring Delete" at bounding box center [1071, 57] width 120 height 19
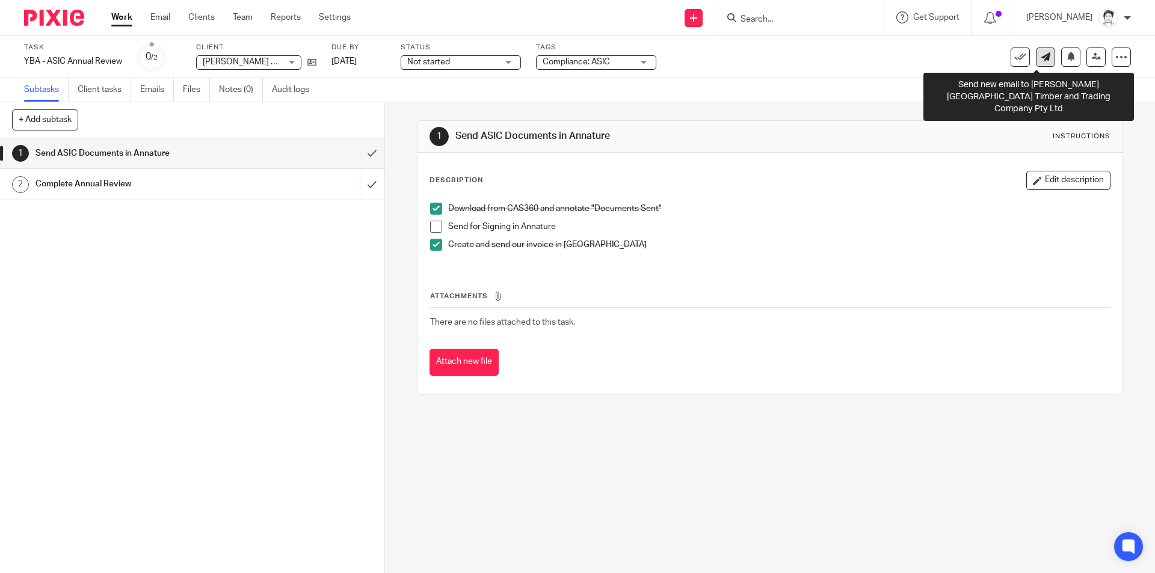
click at [1042, 61] on icon at bounding box center [1046, 56] width 9 height 9
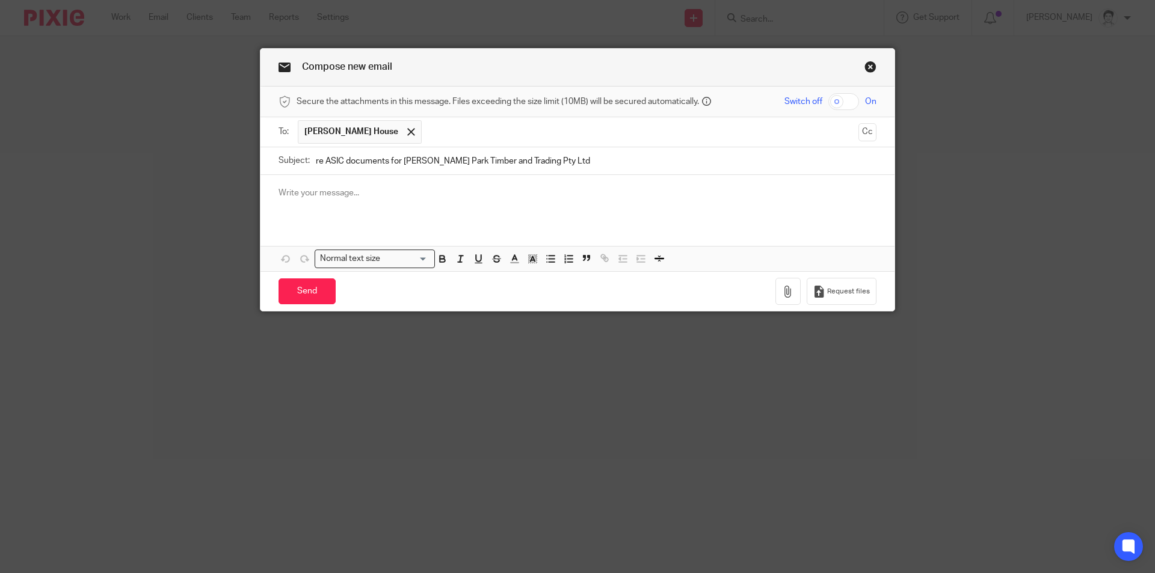
type input "re ASIC documents for [PERSON_NAME] Park Timber and Trading Pty Ltd"
click at [332, 197] on p at bounding box center [578, 193] width 598 height 12
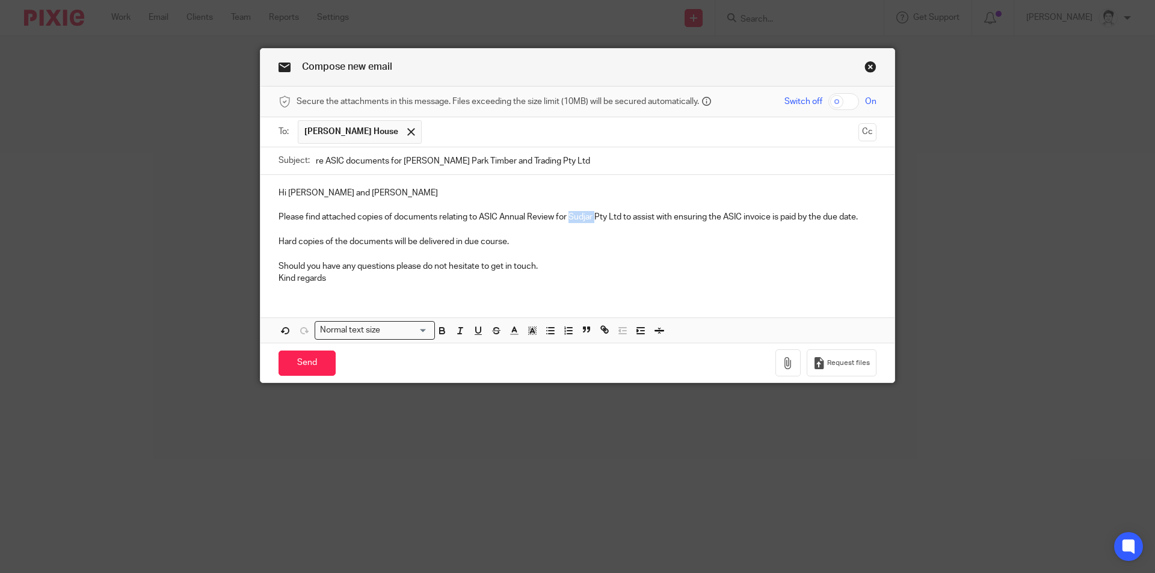
drag, startPoint x: 567, startPoint y: 218, endPoint x: 593, endPoint y: 219, distance: 25.3
click at [593, 219] on p "Please find attached copies of documents relating to ASIC Annual Review for Sud…" at bounding box center [578, 217] width 598 height 12
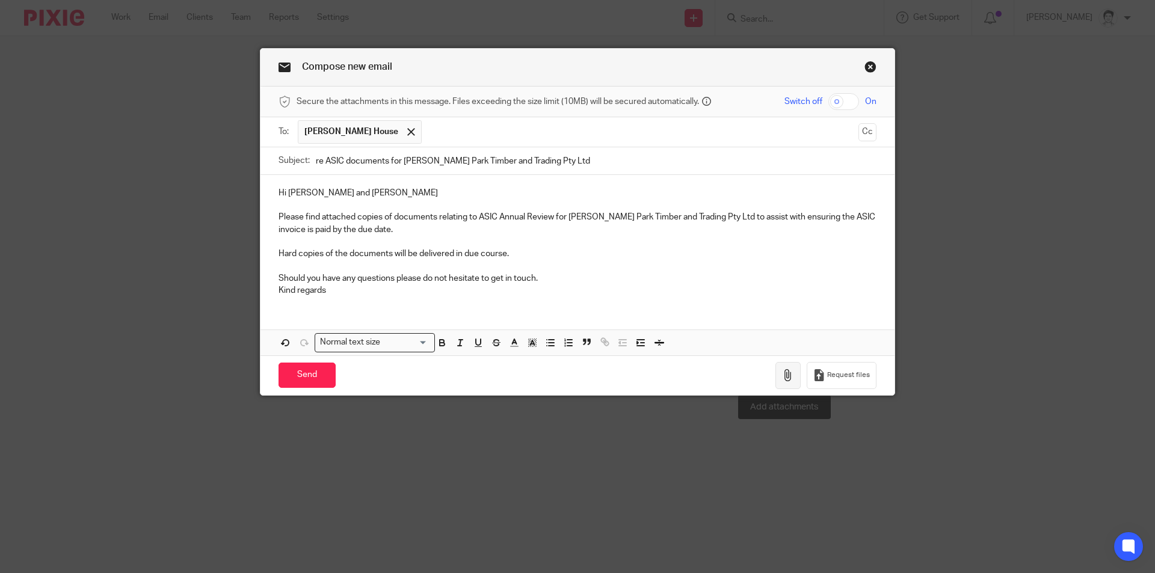
click at [788, 376] on icon "button" at bounding box center [788, 375] width 12 height 12
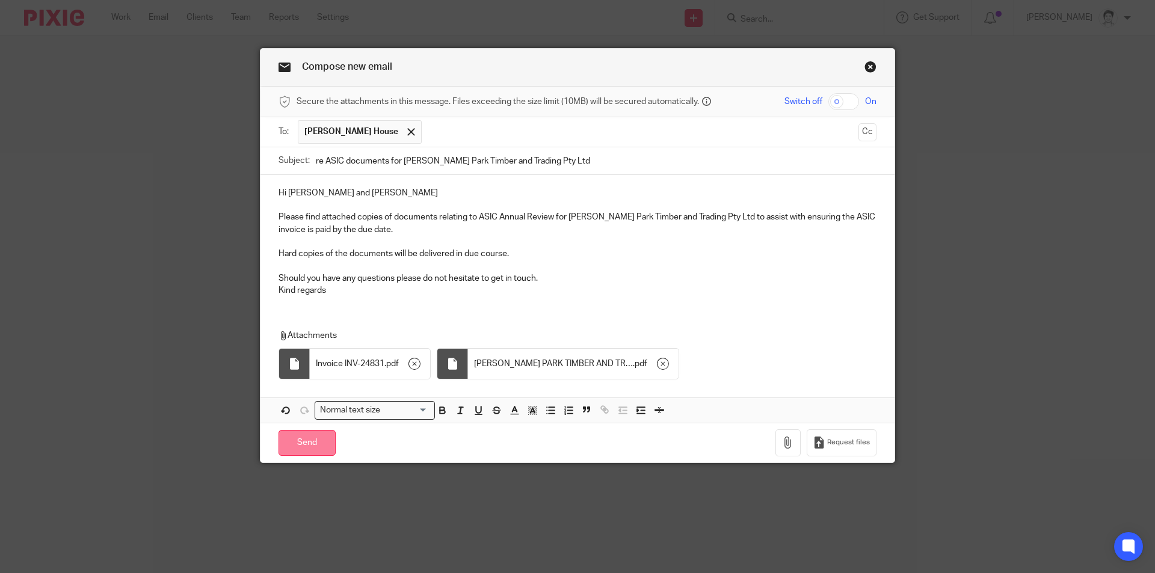
click at [306, 445] on input "Send" at bounding box center [307, 443] width 57 height 26
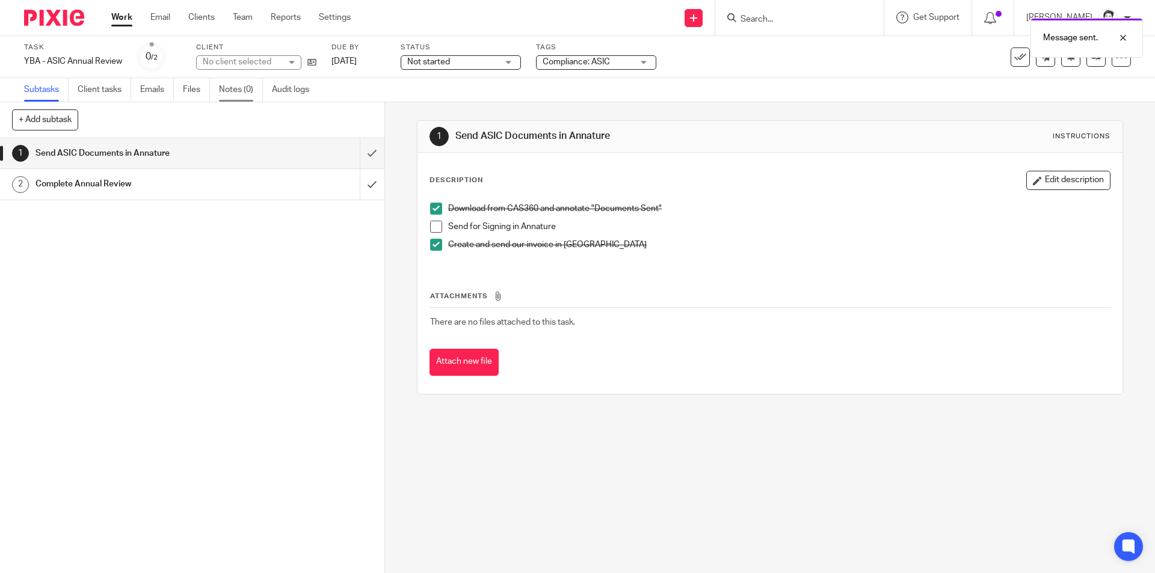
click at [233, 90] on link "Notes (0)" at bounding box center [241, 89] width 44 height 23
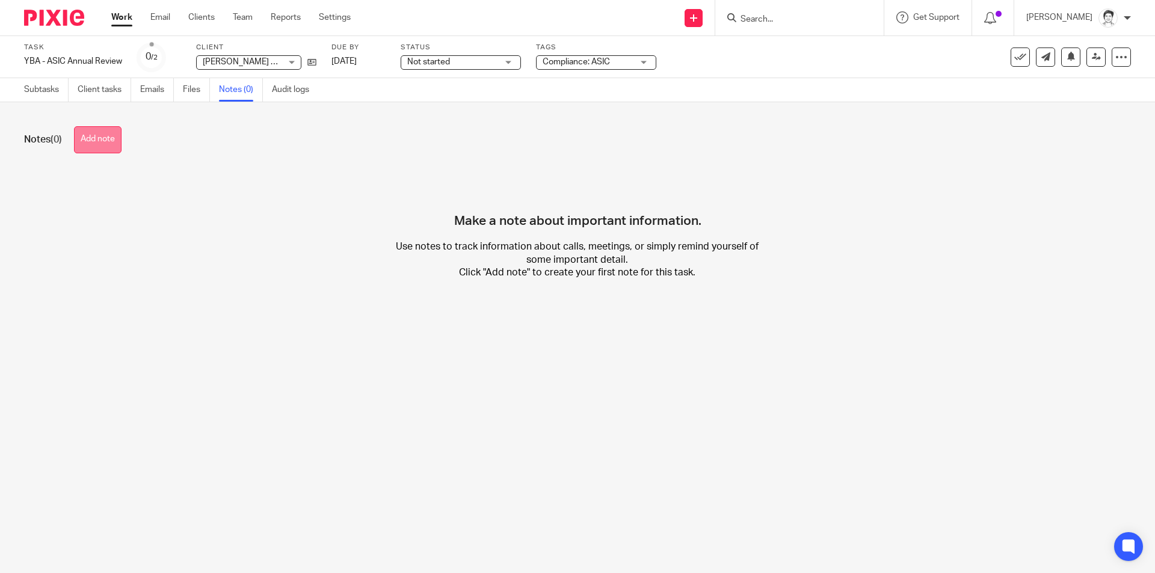
click at [90, 147] on button "Add note" at bounding box center [98, 139] width 48 height 27
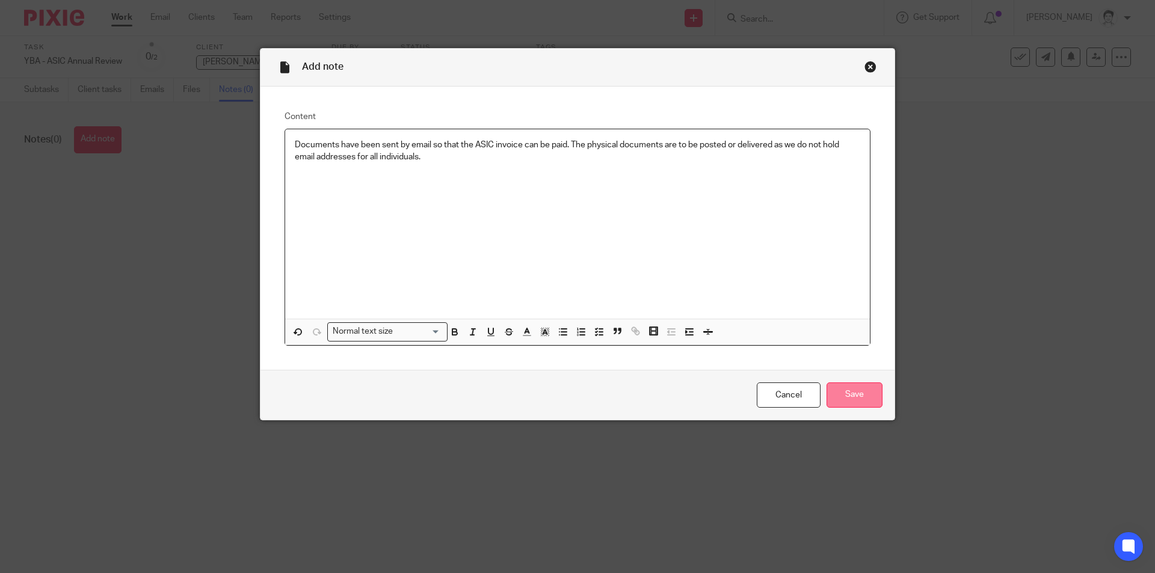
click at [862, 395] on input "Save" at bounding box center [855, 396] width 56 height 26
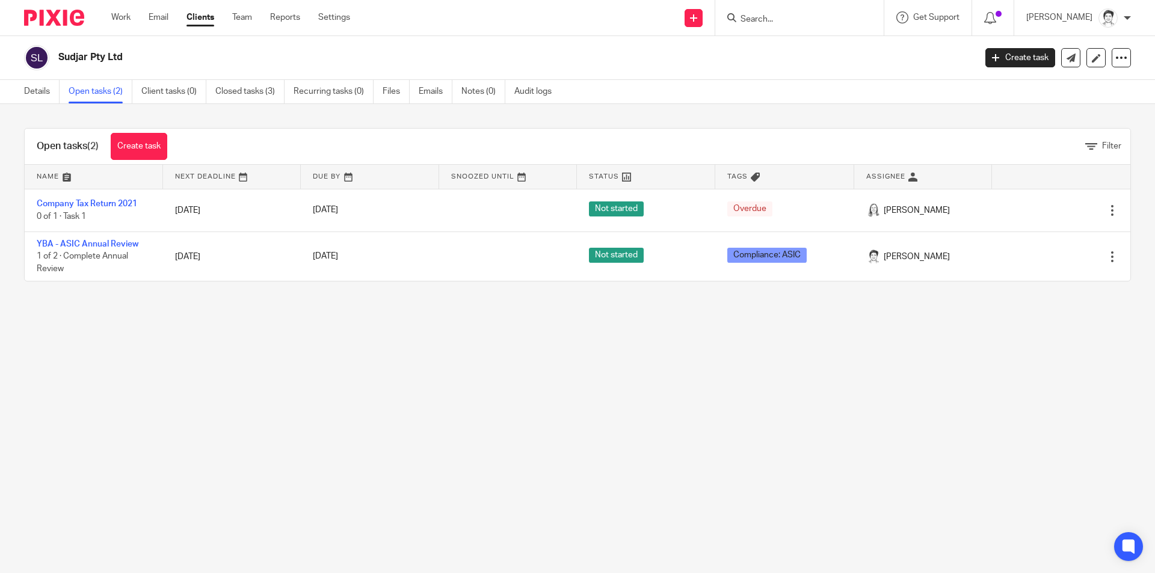
click at [113, 241] on link "YBA - ASIC Annual Review" at bounding box center [88, 244] width 102 height 8
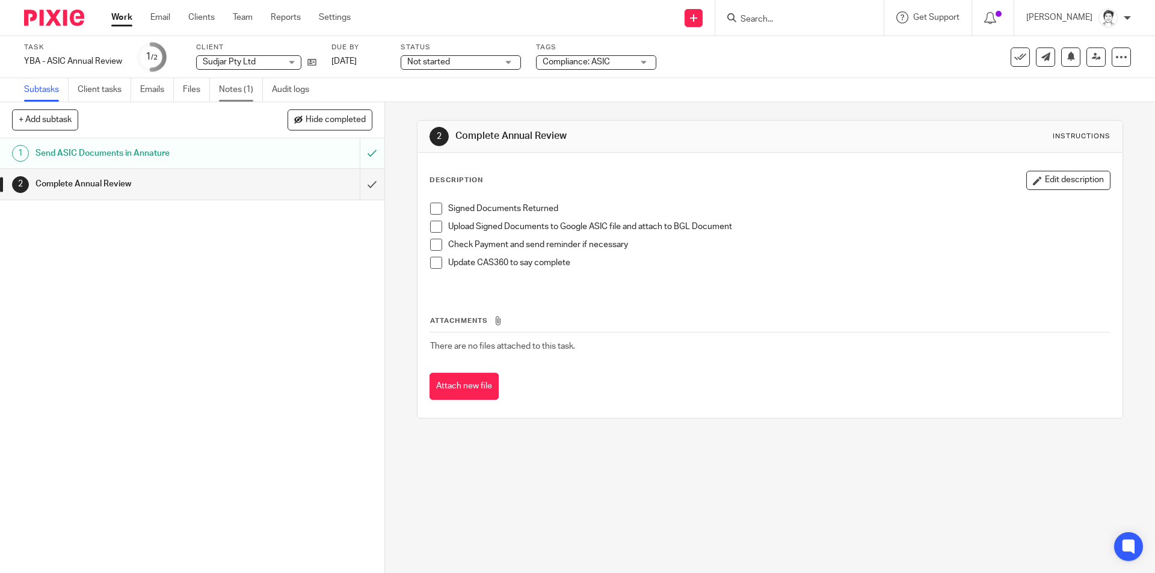
click at [228, 92] on link "Notes (1)" at bounding box center [241, 89] width 44 height 23
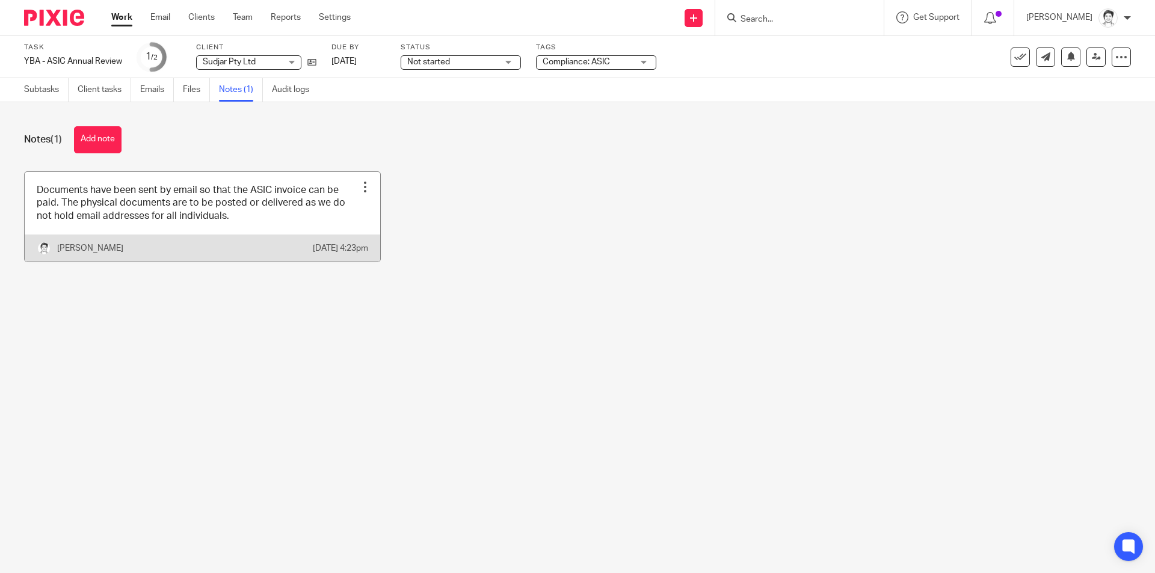
click at [359, 186] on div at bounding box center [365, 187] width 12 height 12
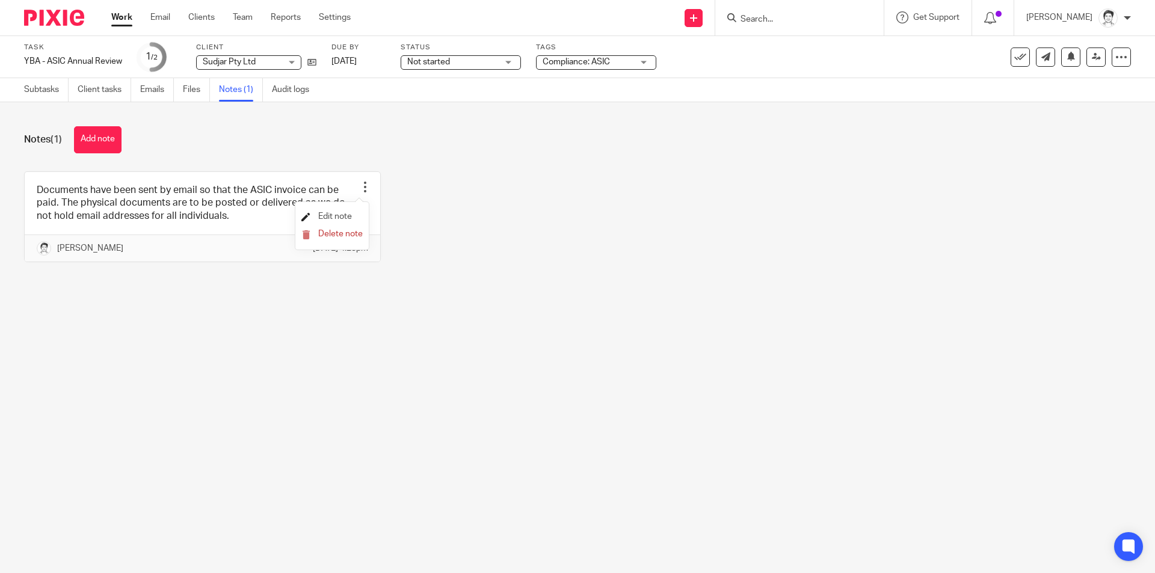
click at [332, 217] on span "Edit note" at bounding box center [335, 216] width 34 height 8
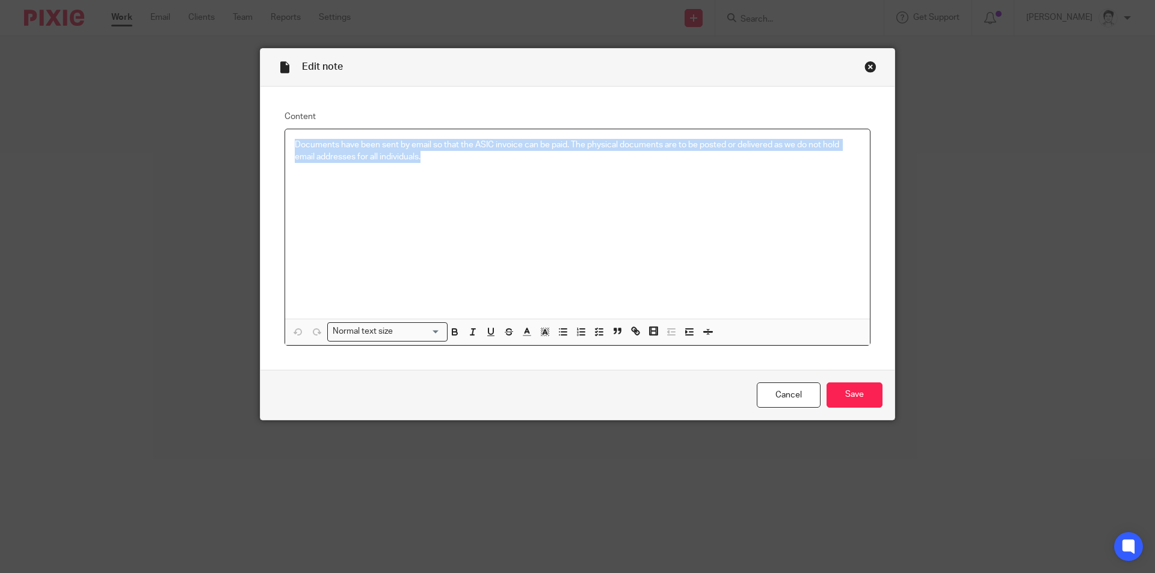
drag, startPoint x: 286, startPoint y: 141, endPoint x: 595, endPoint y: 170, distance: 310.1
click at [595, 170] on div "Documents have been sent by email so that the ASIC invoice can be paid. The phy…" at bounding box center [577, 224] width 585 height 190
copy p "Documents have been sent by email so that the ASIC invoice can be paid. The phy…"
click at [772, 394] on link "Cancel" at bounding box center [789, 396] width 64 height 26
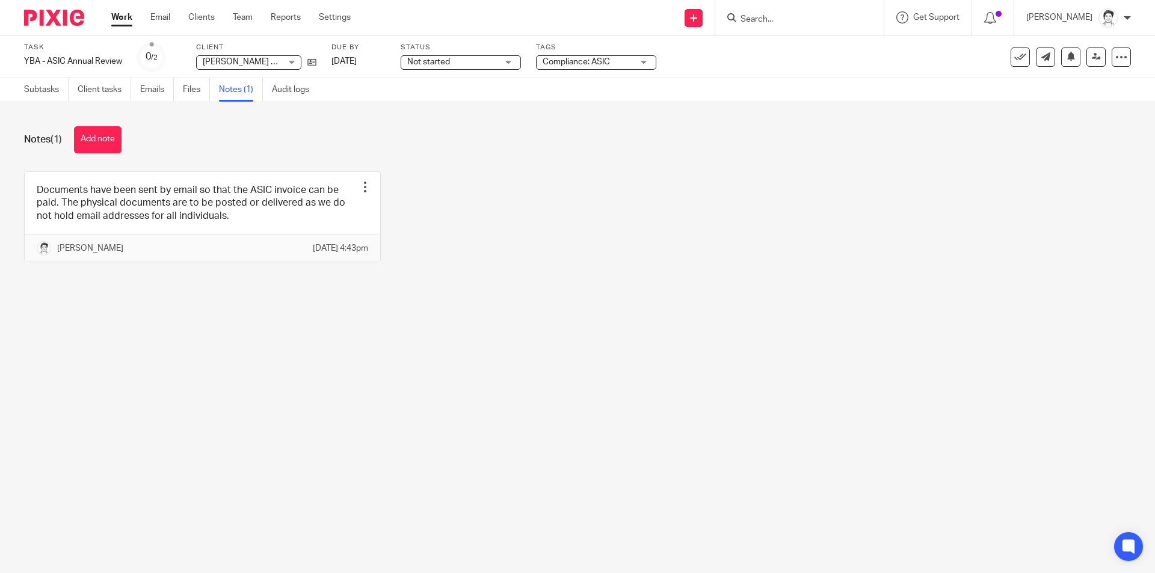
click at [766, 16] on input "Search" at bounding box center [794, 19] width 108 height 11
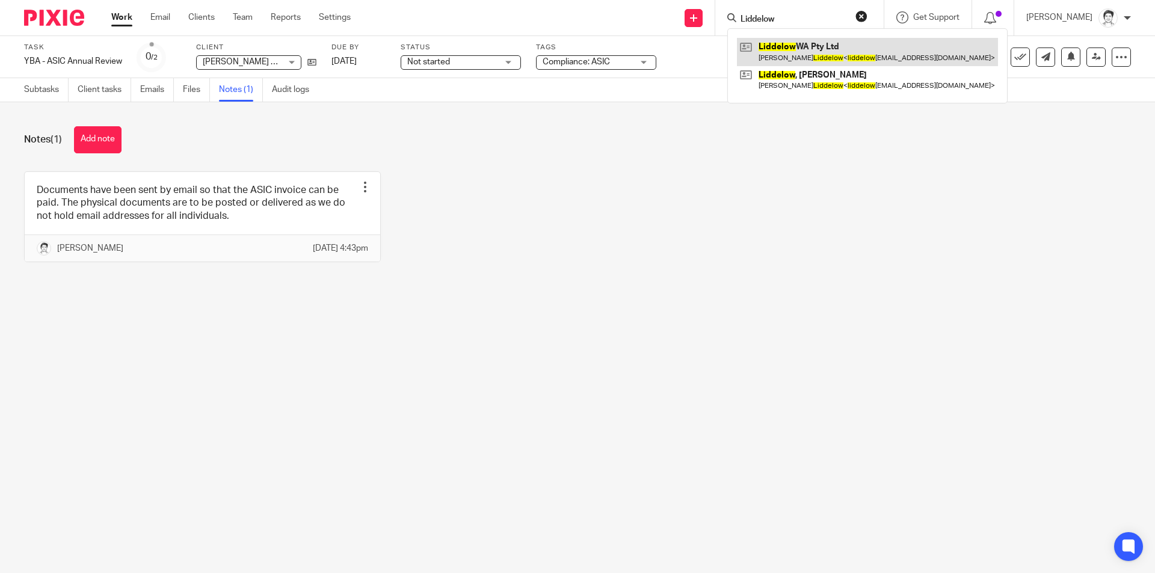
type input "Liddelow"
click at [836, 49] on link at bounding box center [867, 52] width 261 height 28
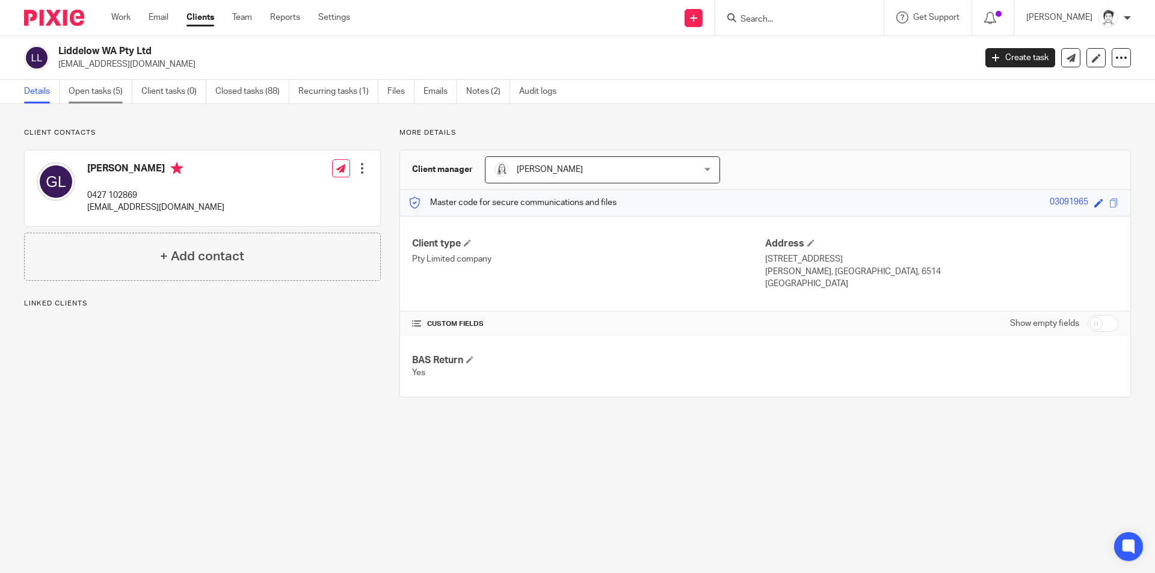
click at [104, 95] on link "Open tasks (5)" at bounding box center [101, 91] width 64 height 23
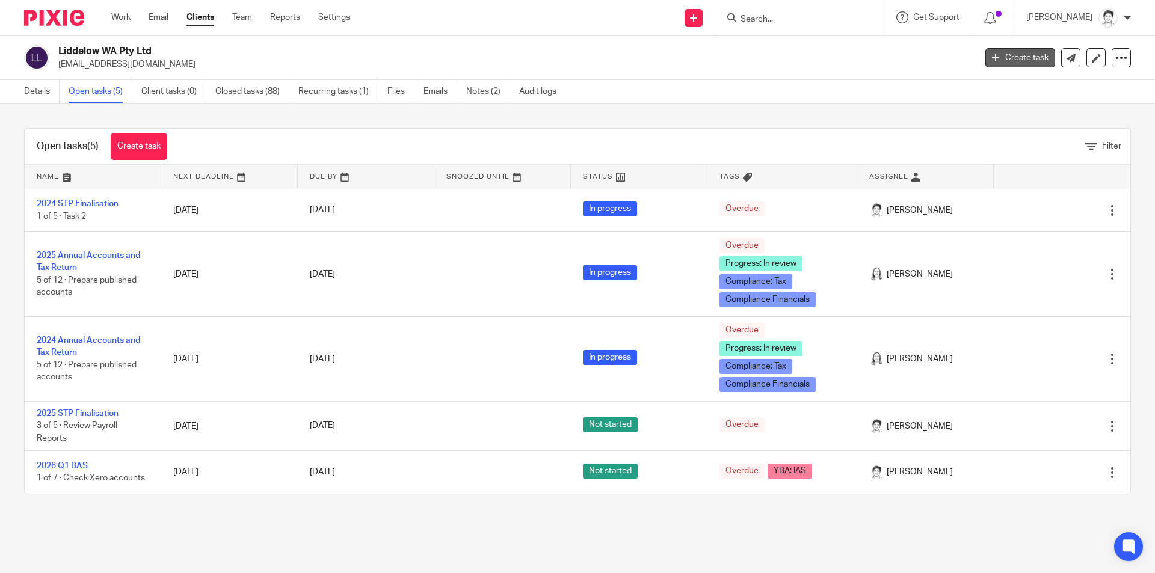
click at [991, 58] on link "Create task" at bounding box center [1021, 57] width 70 height 19
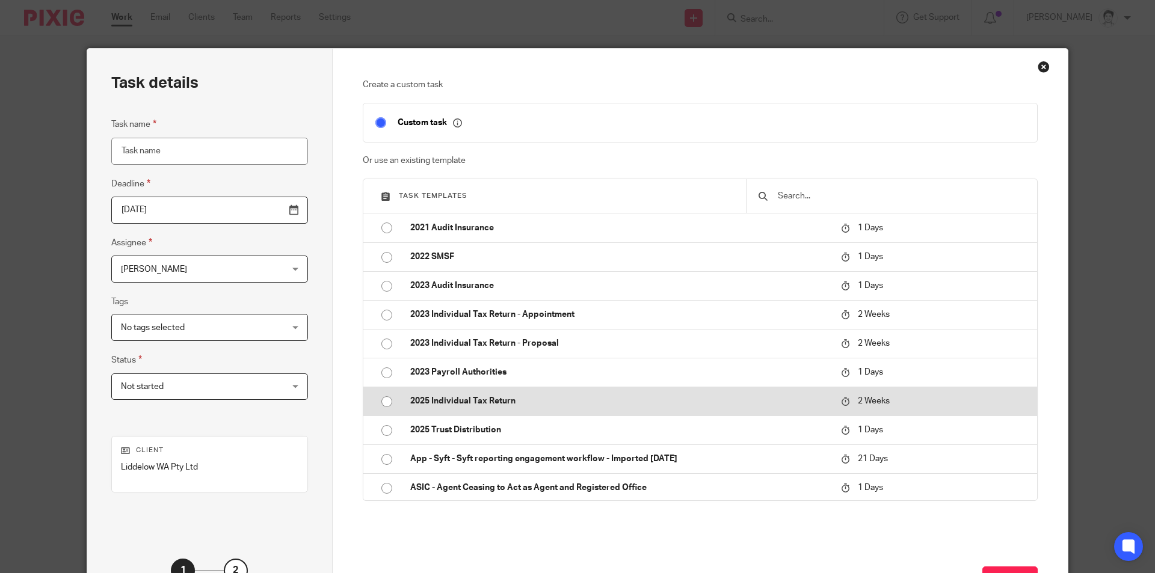
click at [499, 404] on p "2025 Individual Tax Return" at bounding box center [619, 401] width 419 height 12
type input "2025-10-27"
type input "2025 Individual Tax Return"
checkbox input "false"
radio input "true"
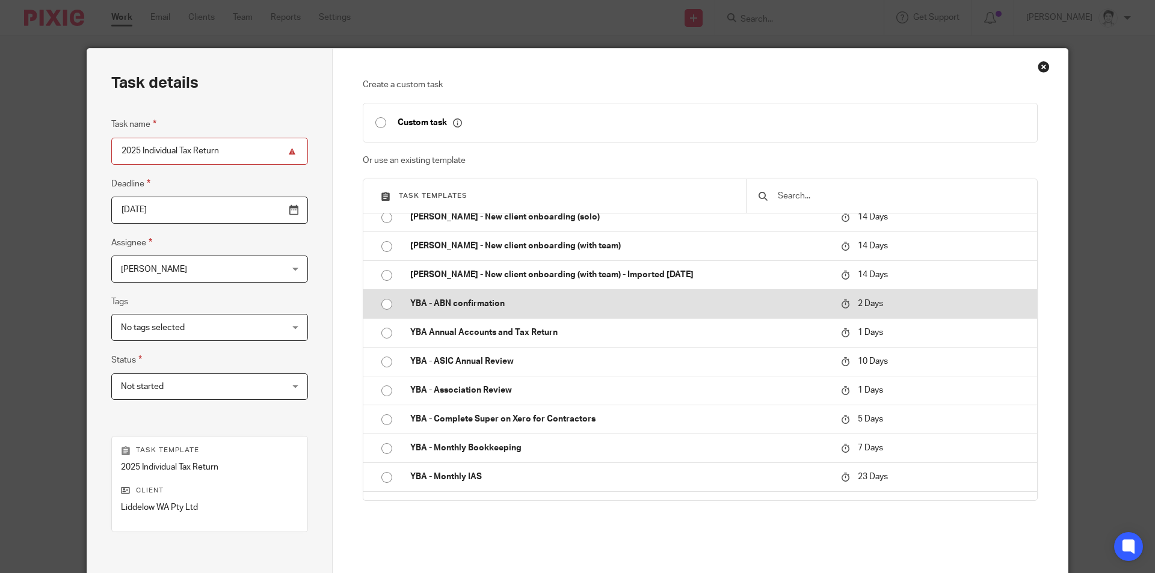
scroll to position [1126, 0]
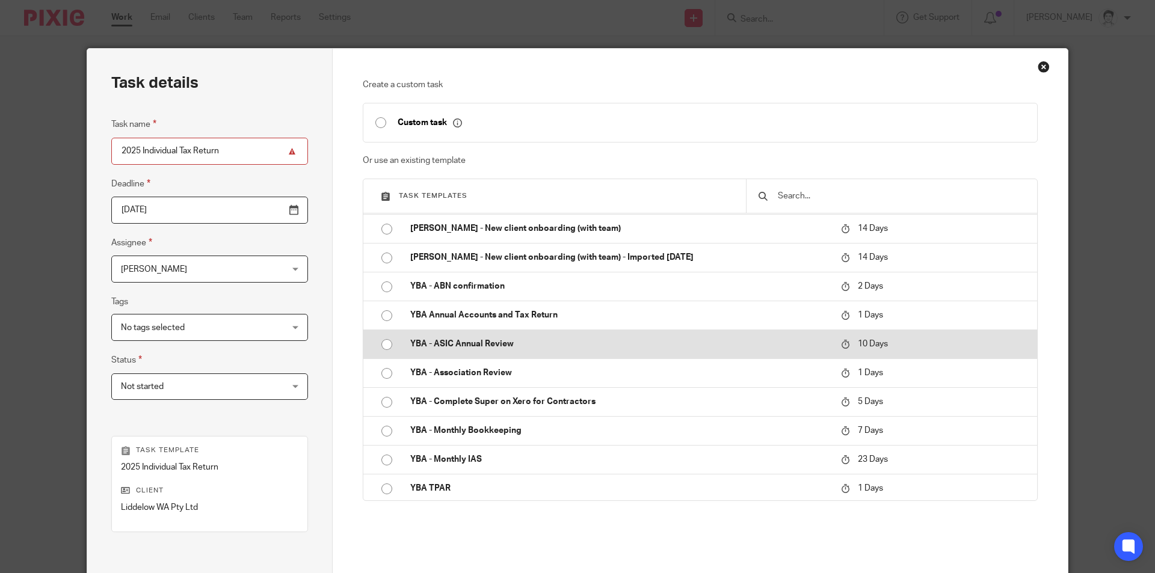
click at [476, 343] on p "YBA - ASIC Annual Review" at bounding box center [619, 344] width 419 height 12
type input "2025-10-23"
type input "YBA - ASIC Annual Review"
radio input "false"
radio input "true"
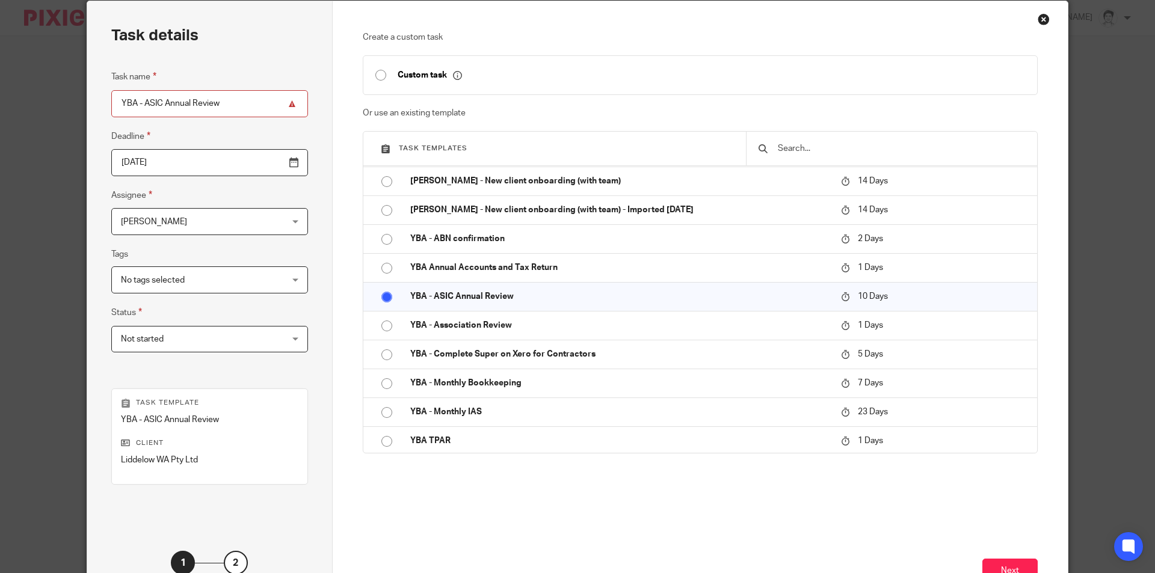
scroll to position [78, 0]
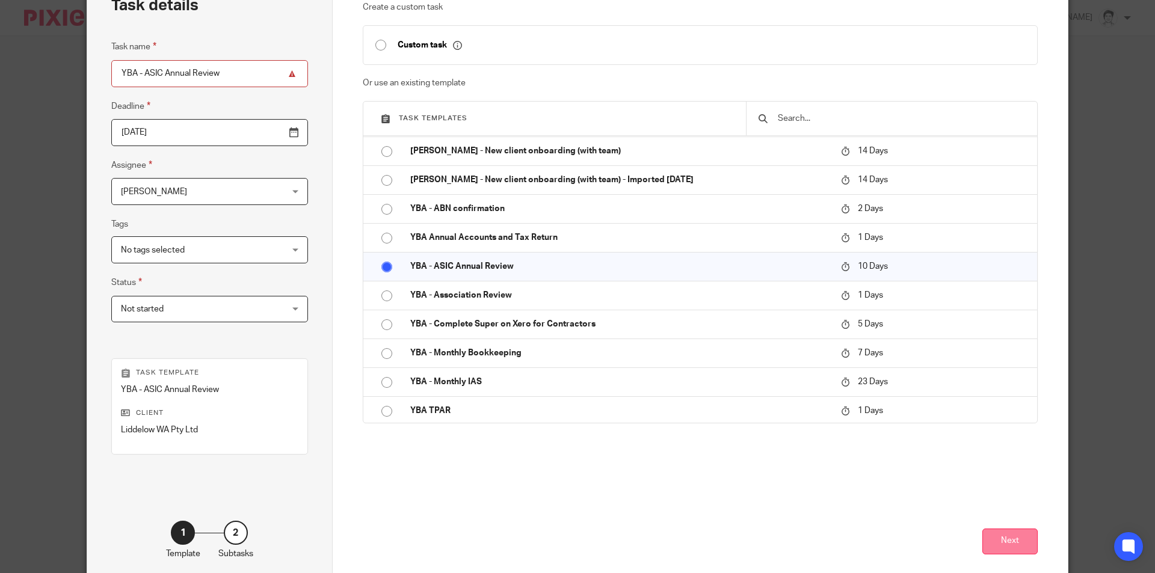
click at [1018, 543] on button "Next" at bounding box center [1010, 542] width 55 height 26
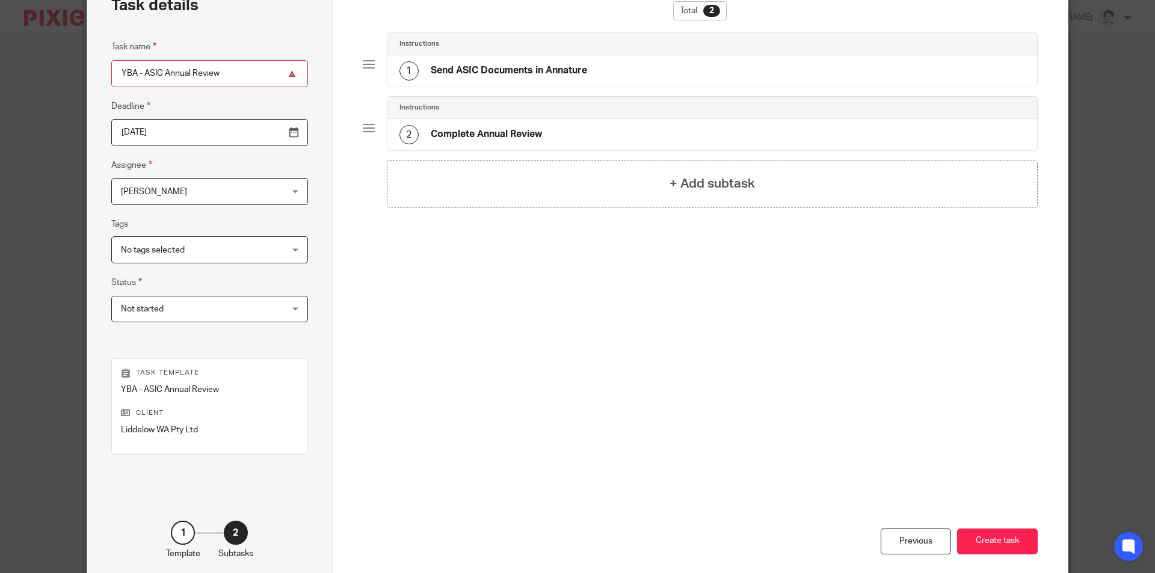
drag, startPoint x: 132, startPoint y: 73, endPoint x: 2, endPoint y: 73, distance: 129.4
click at [26, 73] on div "Task details Task name YBA - ASIC Annual Review Deadline 2025-10-23 Assignee Ju…" at bounding box center [577, 286] width 1155 height 573
type input "2025 ASIC Annual Review"
click at [986, 534] on button "Create task" at bounding box center [997, 542] width 81 height 26
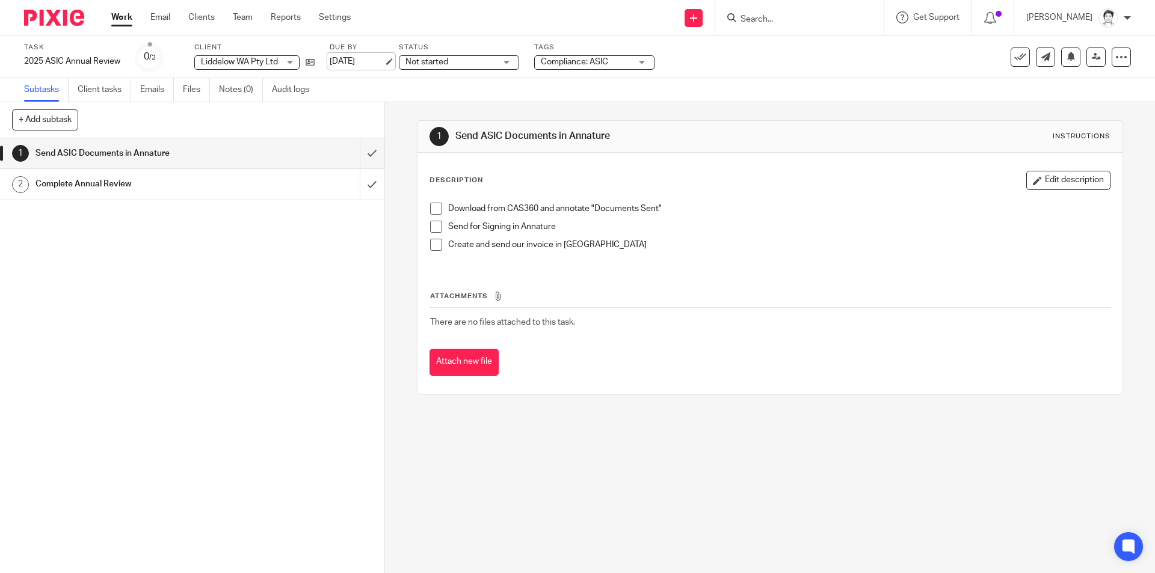
click at [351, 60] on link "[DATE]" at bounding box center [357, 61] width 54 height 13
click at [205, 244] on div "1 Send ASIC Documents in Annature 2 Complete Annual Review" at bounding box center [192, 355] width 385 height 435
click at [437, 206] on span at bounding box center [436, 209] width 12 height 12
click at [436, 224] on span at bounding box center [436, 227] width 12 height 12
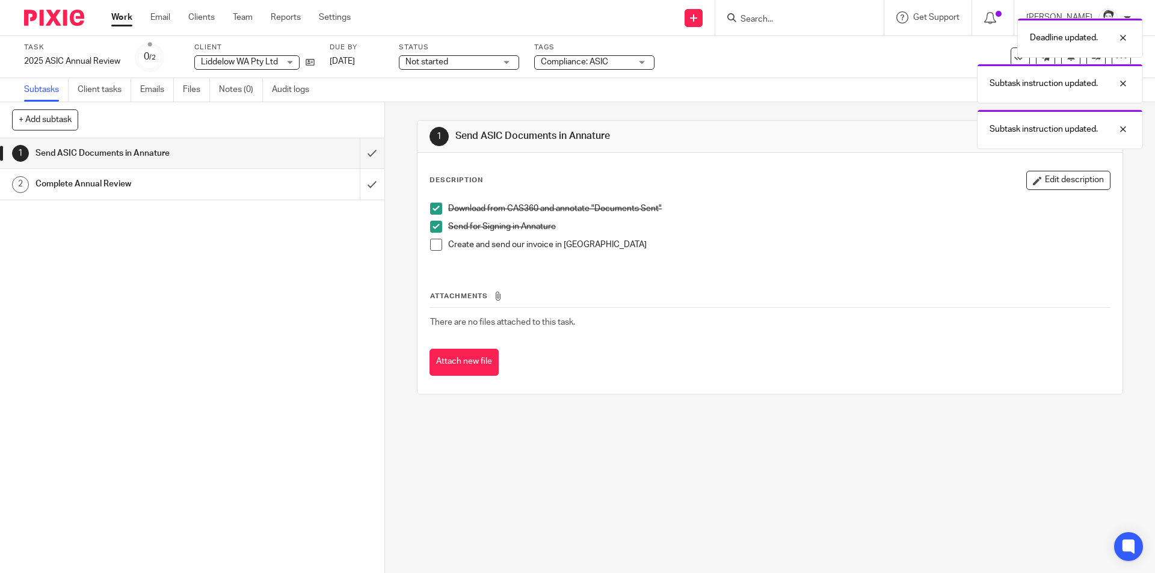
click at [432, 249] on span at bounding box center [436, 245] width 12 height 12
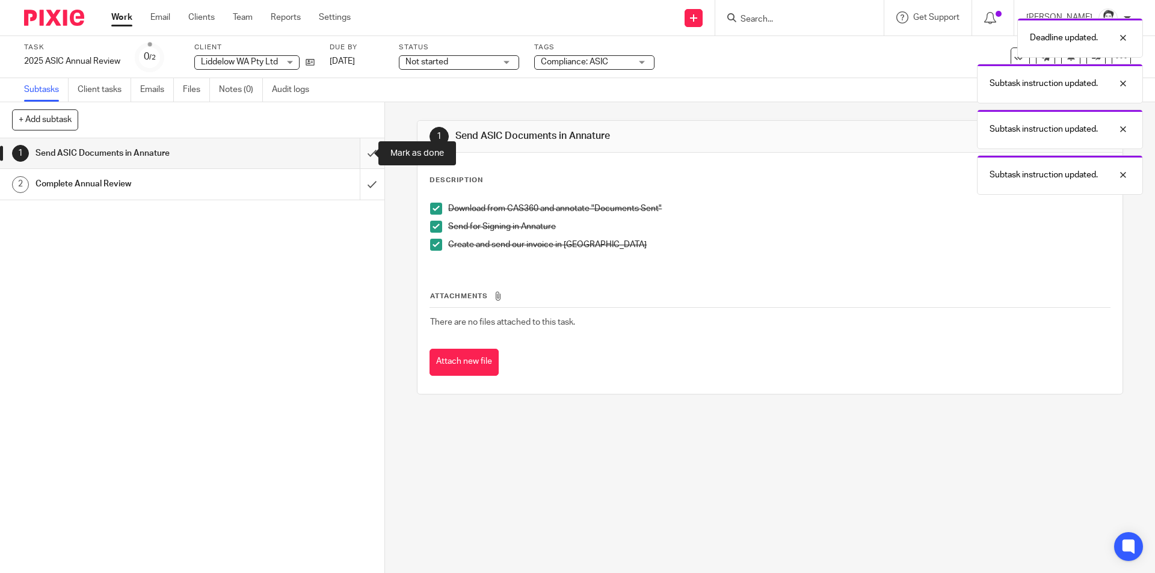
click at [363, 154] on input "submit" at bounding box center [192, 153] width 385 height 30
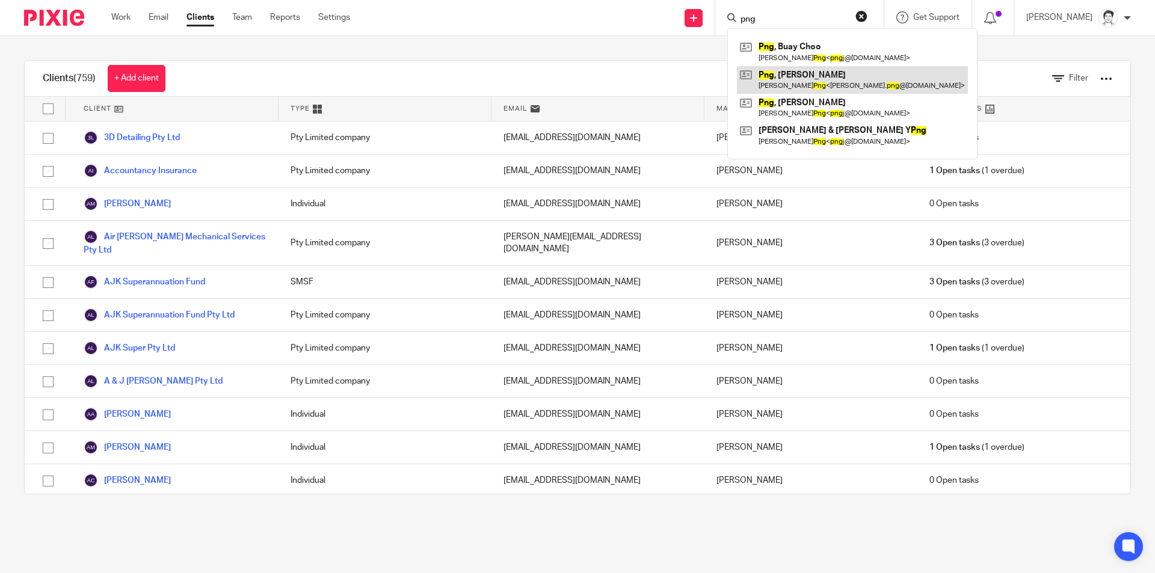
type input "png"
click at [794, 79] on link at bounding box center [852, 80] width 231 height 28
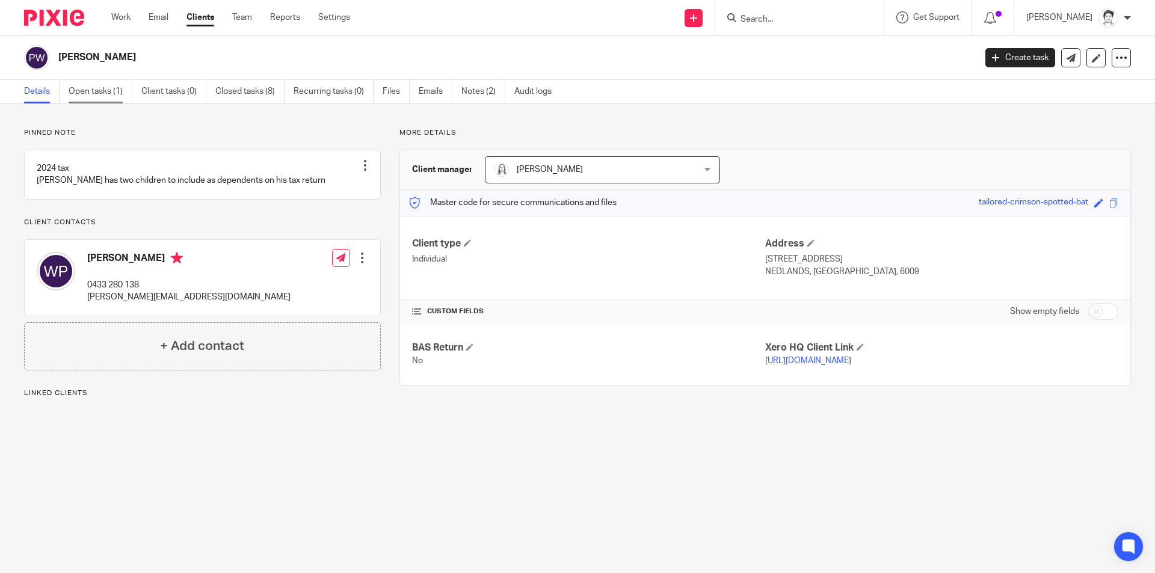
click at [108, 90] on link "Open tasks (1)" at bounding box center [101, 91] width 64 height 23
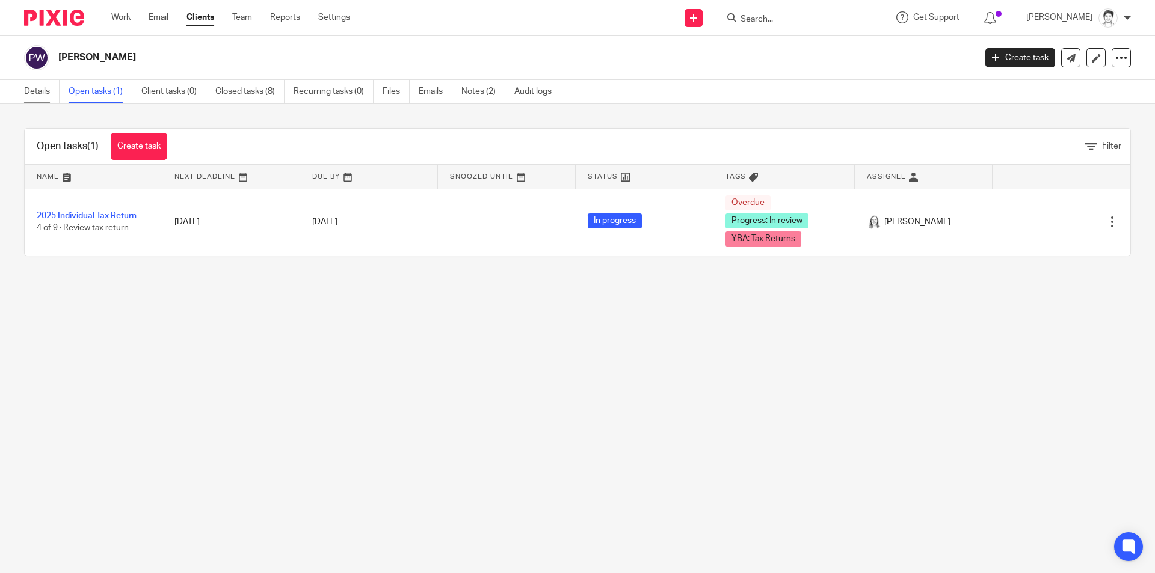
click at [27, 93] on link "Details" at bounding box center [42, 91] width 36 height 23
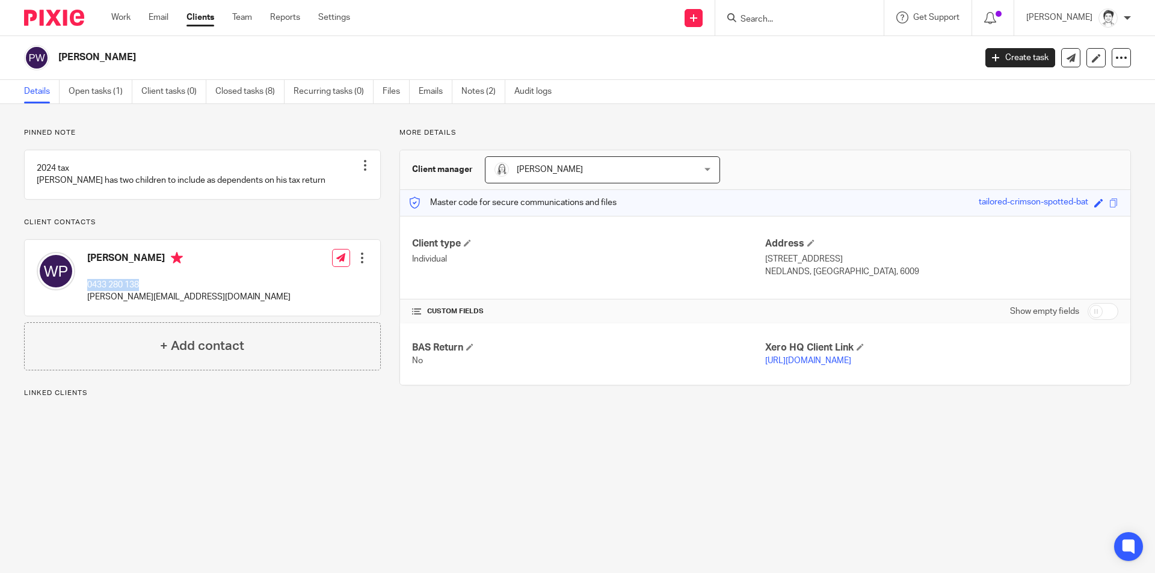
drag, startPoint x: 0, startPoint y: 0, endPoint x: 141, endPoint y: 300, distance: 331.1
click at [141, 300] on div "Wayne Png 0433 280 138 wayne.png@hotmail.com" at bounding box center [164, 278] width 254 height 64
copy p "0433 280 138"
click at [94, 89] on link "Open tasks (1)" at bounding box center [101, 91] width 64 height 23
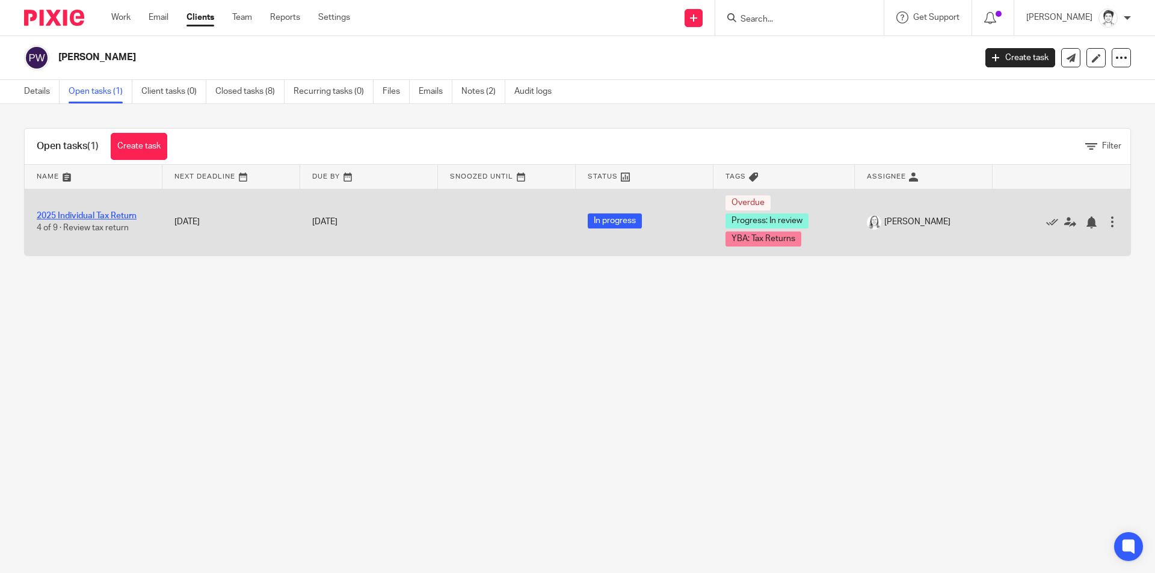
click at [104, 219] on link "2025 Individual Tax Return" at bounding box center [87, 216] width 100 height 8
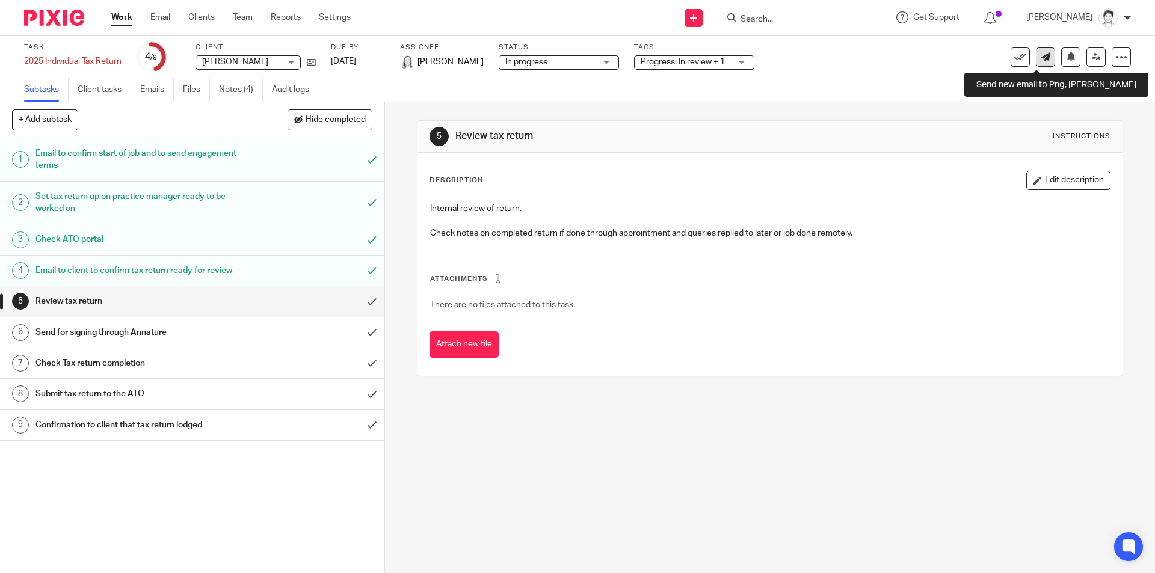
click at [1042, 57] on icon at bounding box center [1046, 56] width 9 height 9
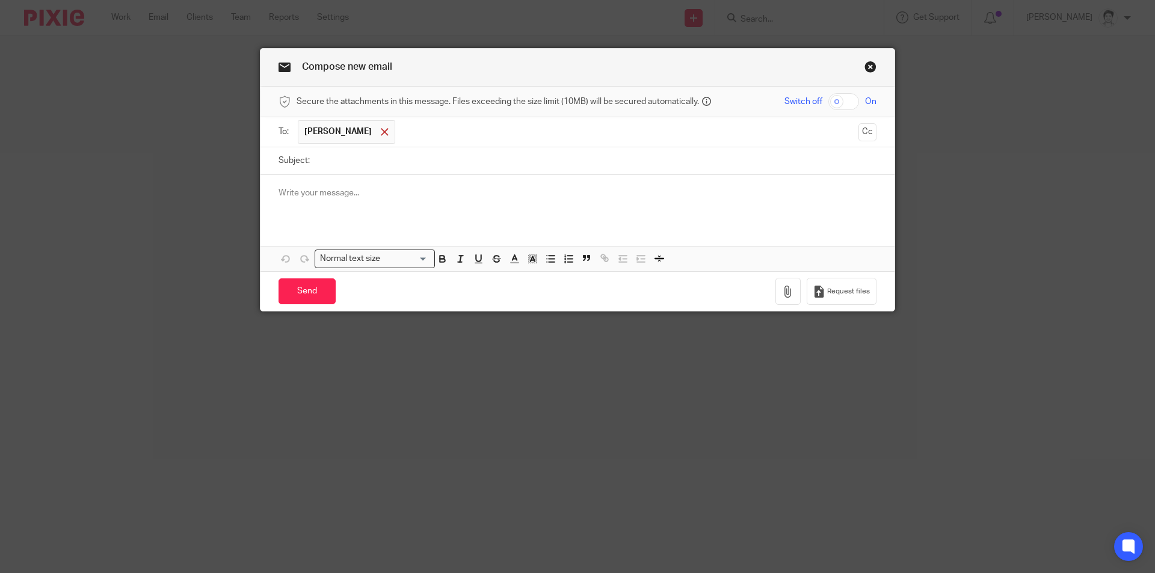
click at [378, 135] on div at bounding box center [385, 132] width 14 height 18
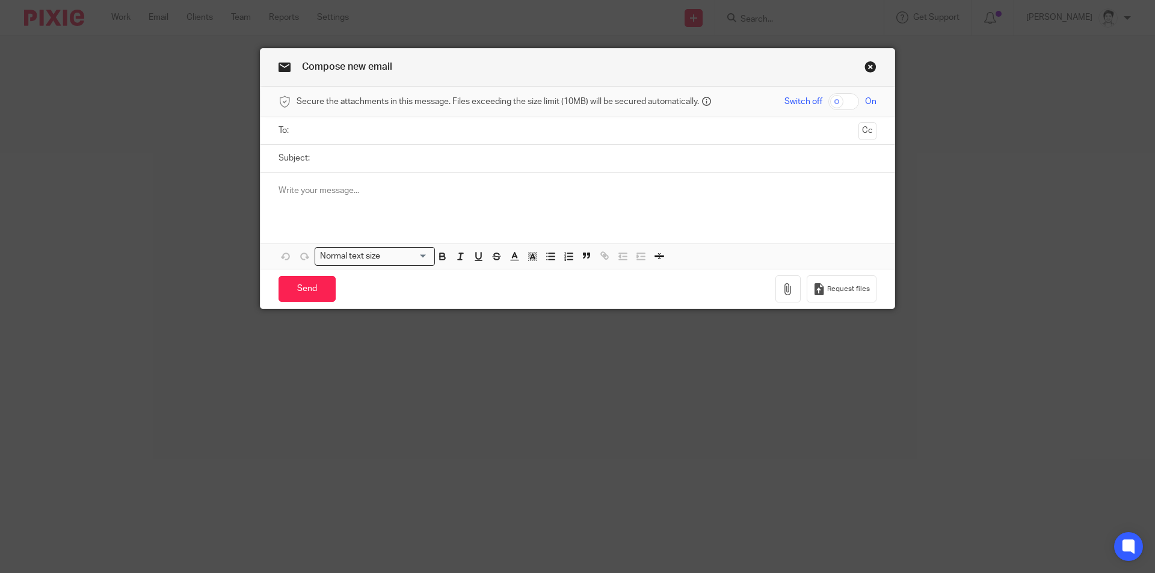
click at [392, 132] on input "text" at bounding box center [577, 131] width 553 height 14
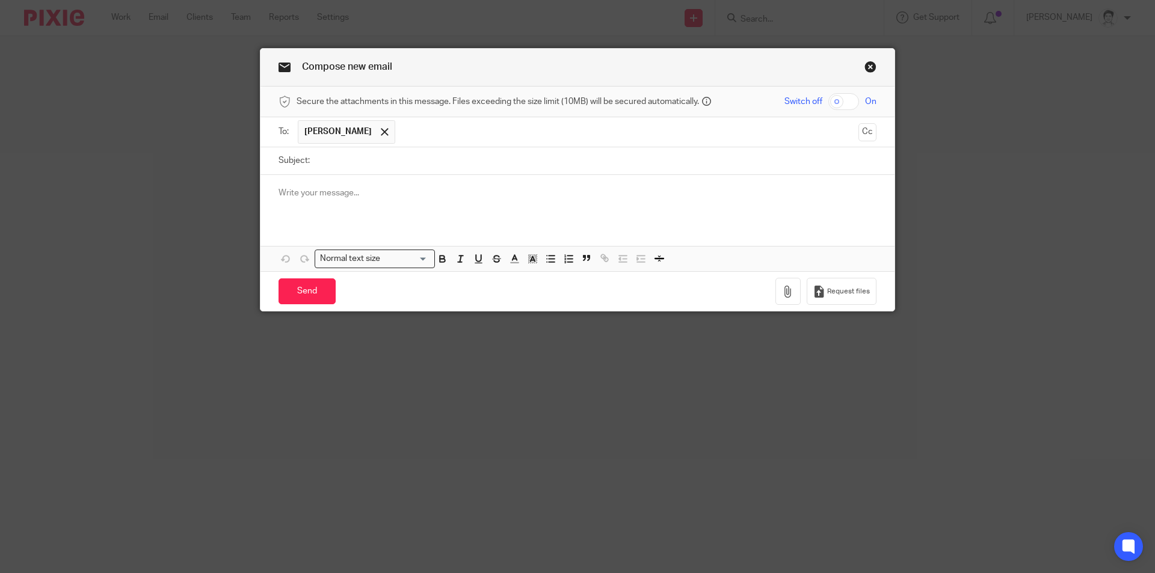
click at [319, 163] on input "Subject:" at bounding box center [596, 160] width 561 height 27
drag, startPoint x: 860, startPoint y: 134, endPoint x: 823, endPoint y: 146, distance: 38.6
click at [861, 134] on button "Cc" at bounding box center [868, 132] width 18 height 18
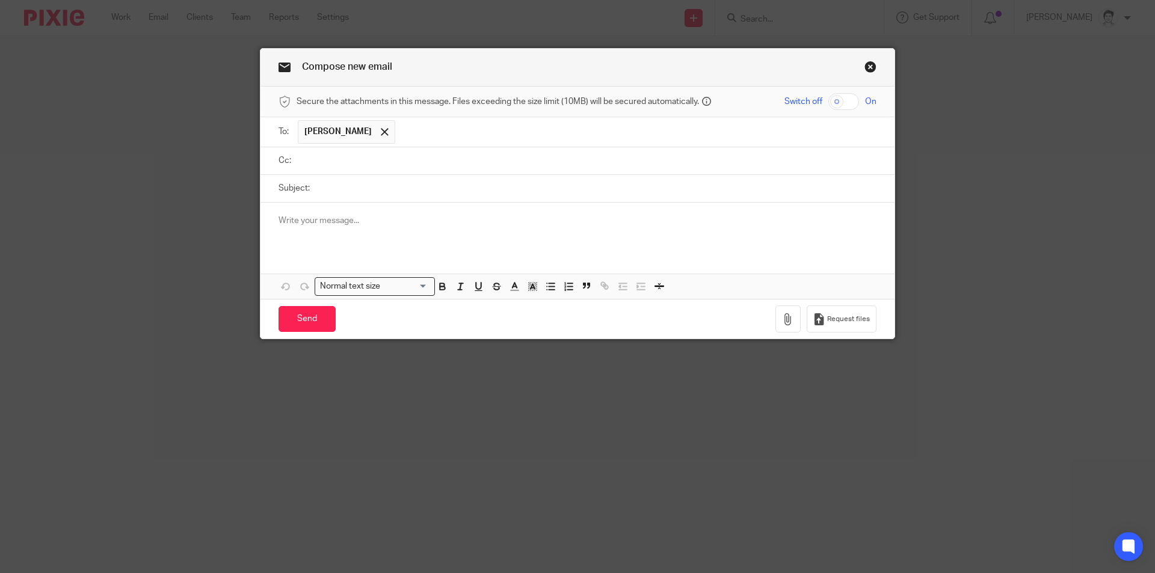
click at [336, 165] on input "text" at bounding box center [586, 161] width 571 height 14
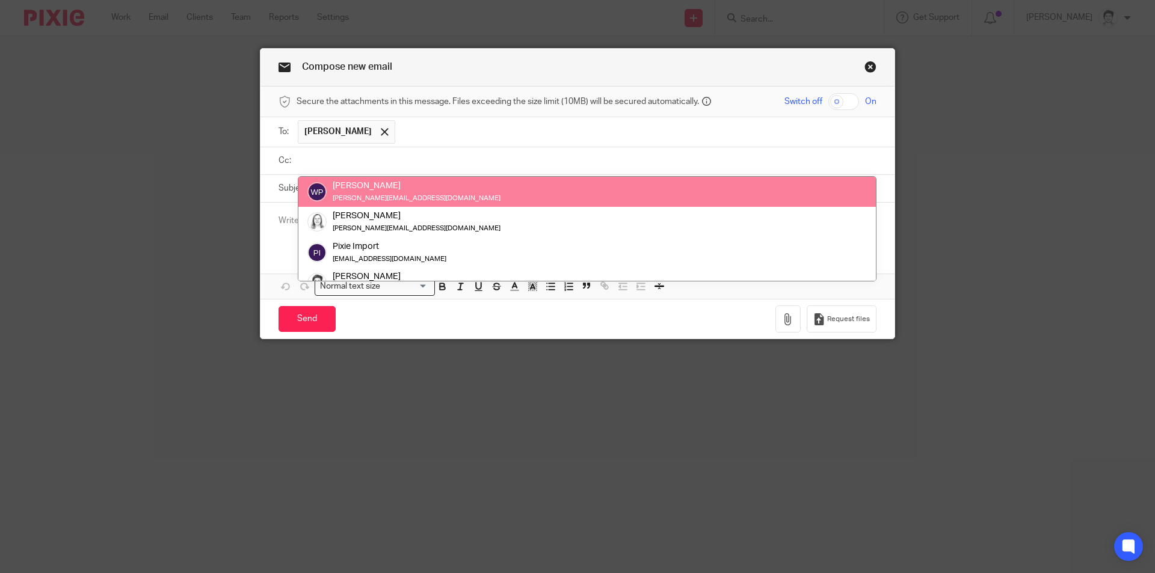
drag, startPoint x: 357, startPoint y: 196, endPoint x: 340, endPoint y: 176, distance: 26.5
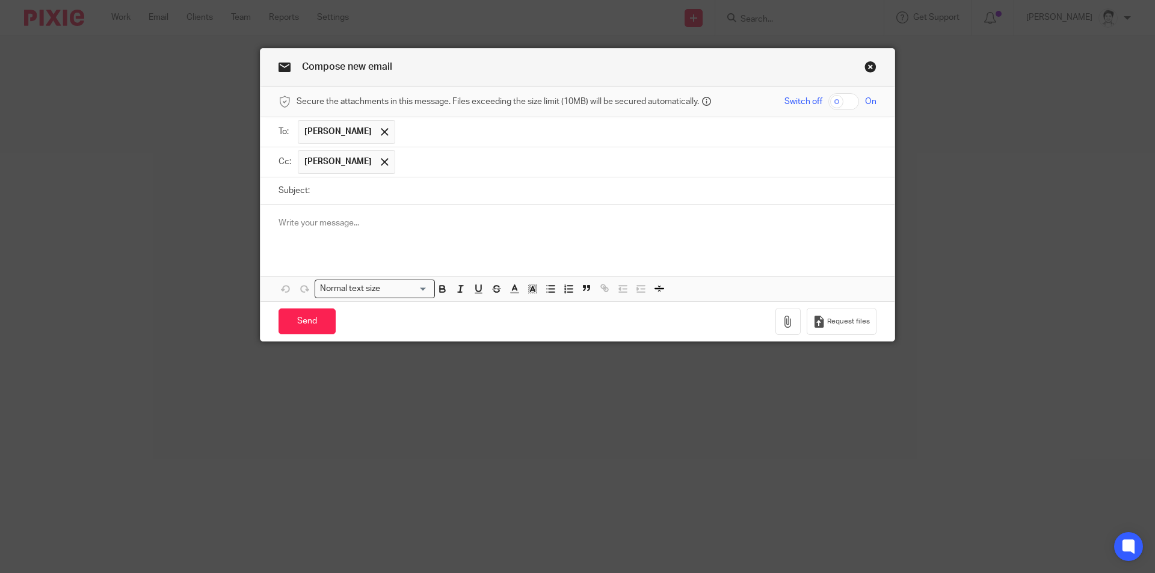
click at [323, 196] on input "Subject:" at bounding box center [596, 191] width 561 height 27
type input "queries on tax return"
drag, startPoint x: 301, startPoint y: 208, endPoint x: 297, endPoint y: 215, distance: 8.4
click at [297, 212] on div at bounding box center [578, 228] width 634 height 47
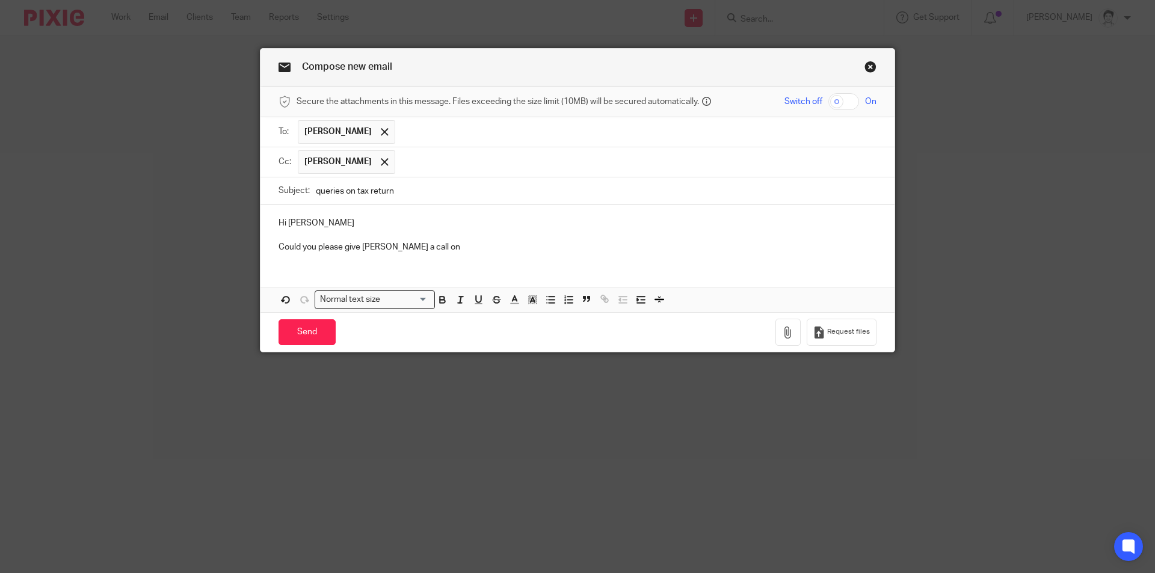
click at [441, 245] on p "Could you please give Wayne Png a call on" at bounding box center [578, 247] width 598 height 12
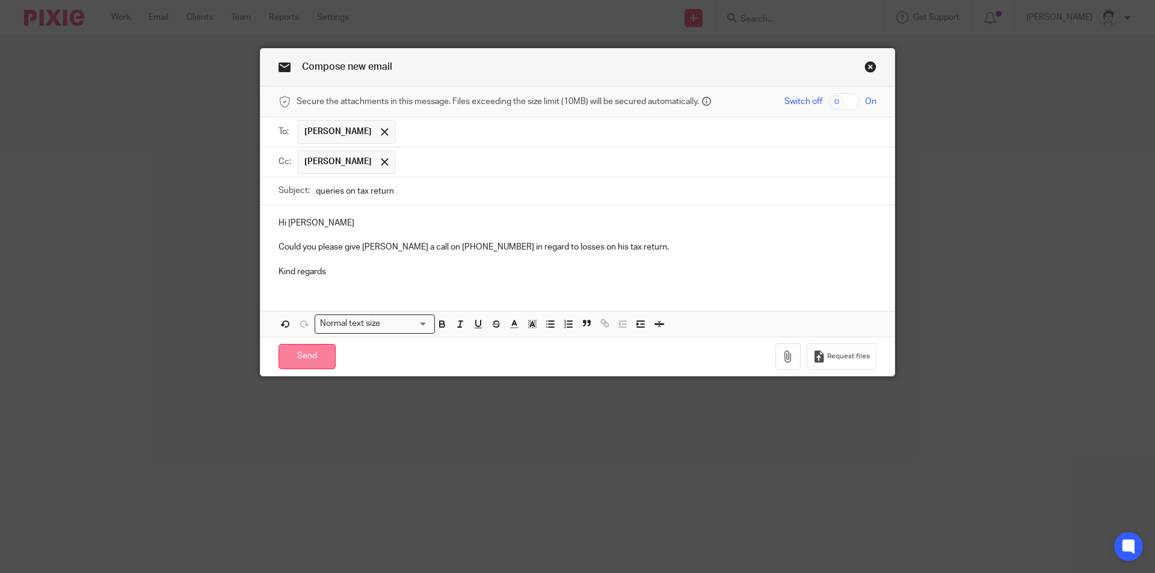
click at [305, 359] on input "Send" at bounding box center [307, 357] width 57 height 26
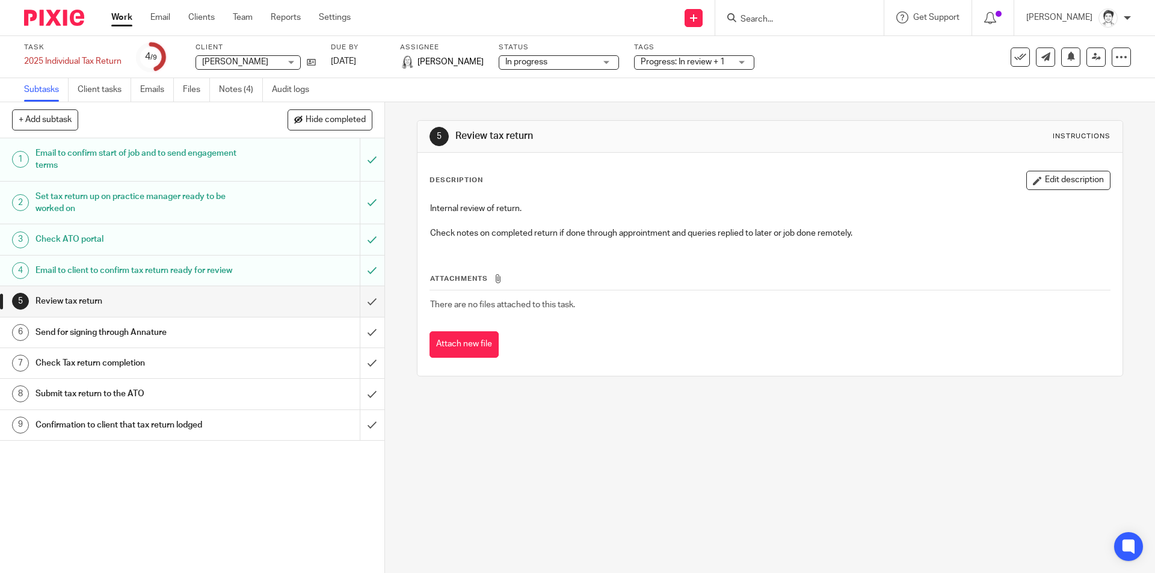
click at [766, 23] on div "Message sent." at bounding box center [861, 35] width 566 height 46
click at [772, 14] on div "Message sent." at bounding box center [861, 35] width 566 height 46
click at [775, 19] on div "Message sent." at bounding box center [861, 35] width 566 height 46
click at [776, 19] on div "Message sent." at bounding box center [861, 35] width 566 height 46
click at [764, 20] on div "Message sent." at bounding box center [861, 35] width 566 height 46
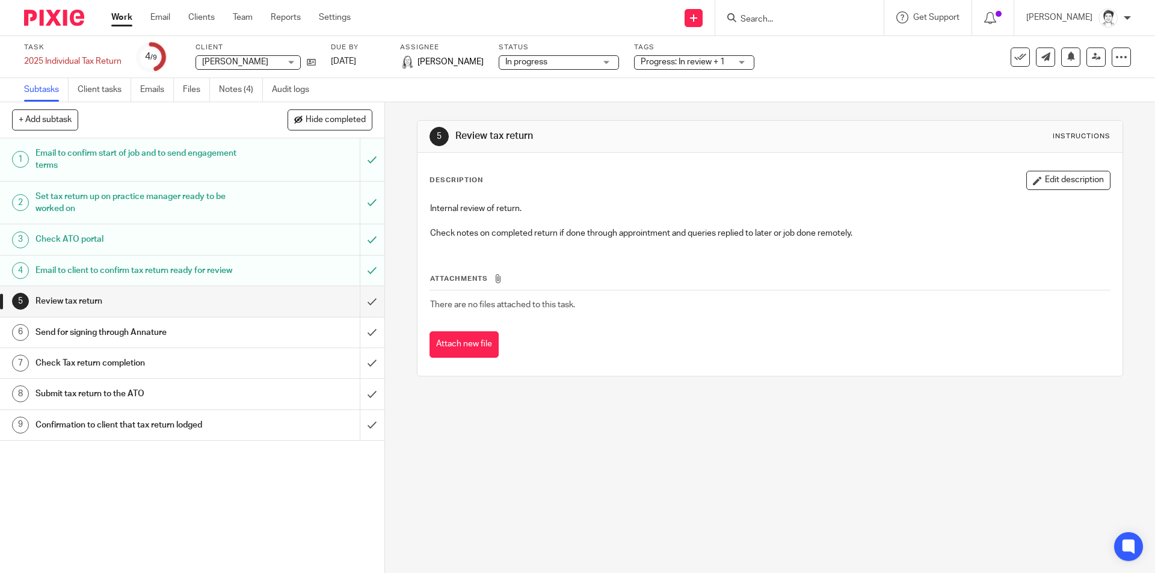
click at [773, 19] on div "Message sent." at bounding box center [861, 35] width 566 height 46
click at [771, 19] on div "Message sent." at bounding box center [861, 35] width 566 height 46
click at [771, 17] on div "Message sent." at bounding box center [861, 35] width 566 height 46
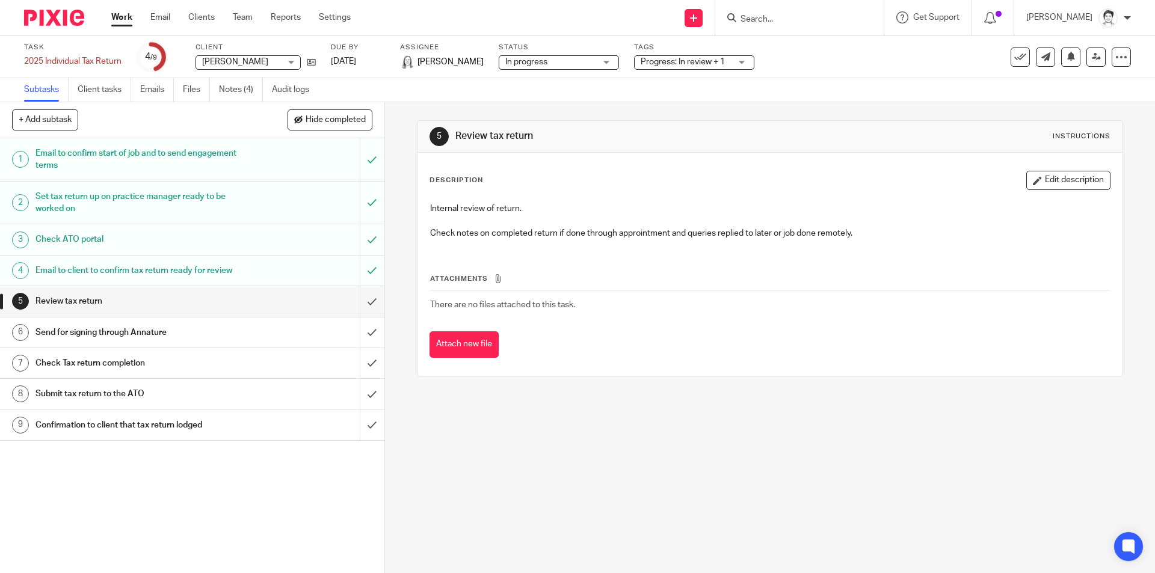
click at [772, 16] on div "Message sent." at bounding box center [861, 35] width 566 height 46
click at [780, 293] on td "There are no files attached to this task." at bounding box center [770, 305] width 681 height 29
click at [756, 21] on div "Message sent." at bounding box center [861, 35] width 566 height 46
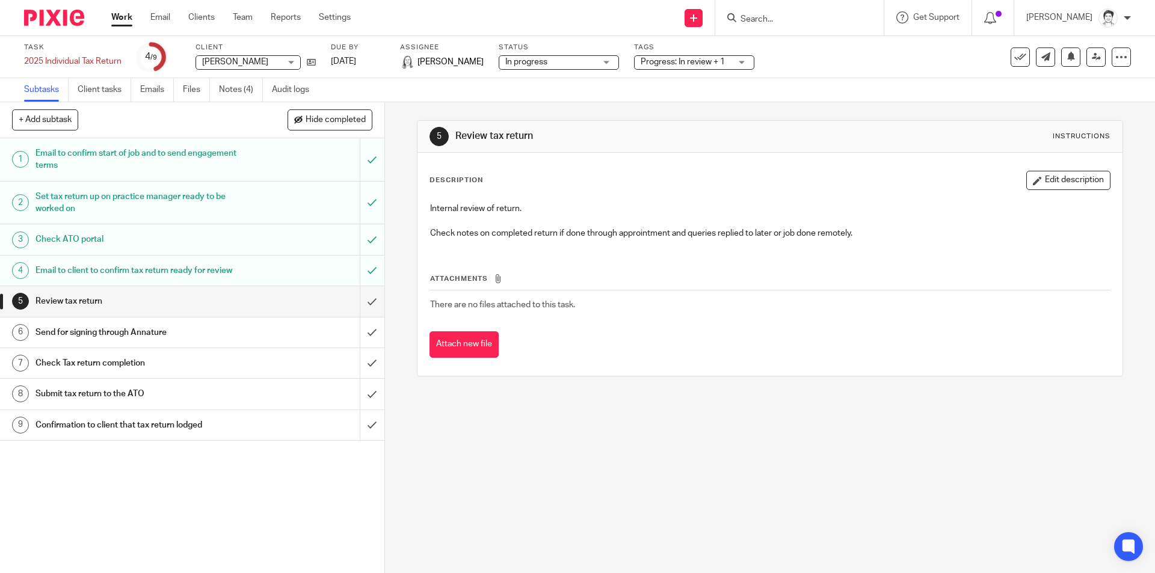
drag, startPoint x: 206, startPoint y: 20, endPoint x: 218, endPoint y: 24, distance: 12.8
click at [206, 20] on link "Clients" at bounding box center [201, 17] width 26 height 12
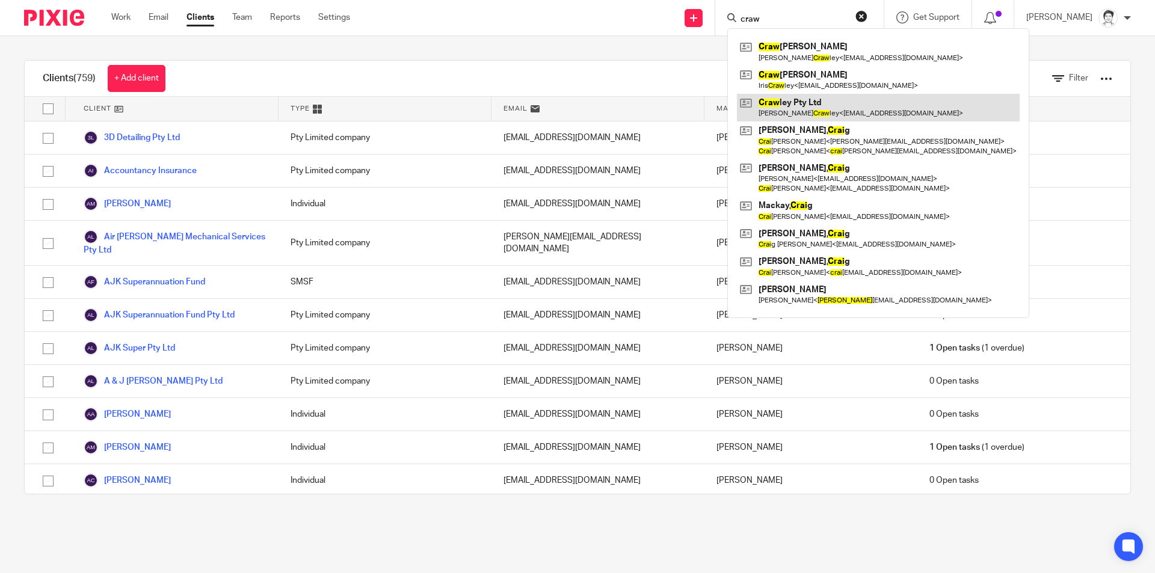
type input "craw"
click at [799, 110] on link at bounding box center [878, 108] width 283 height 28
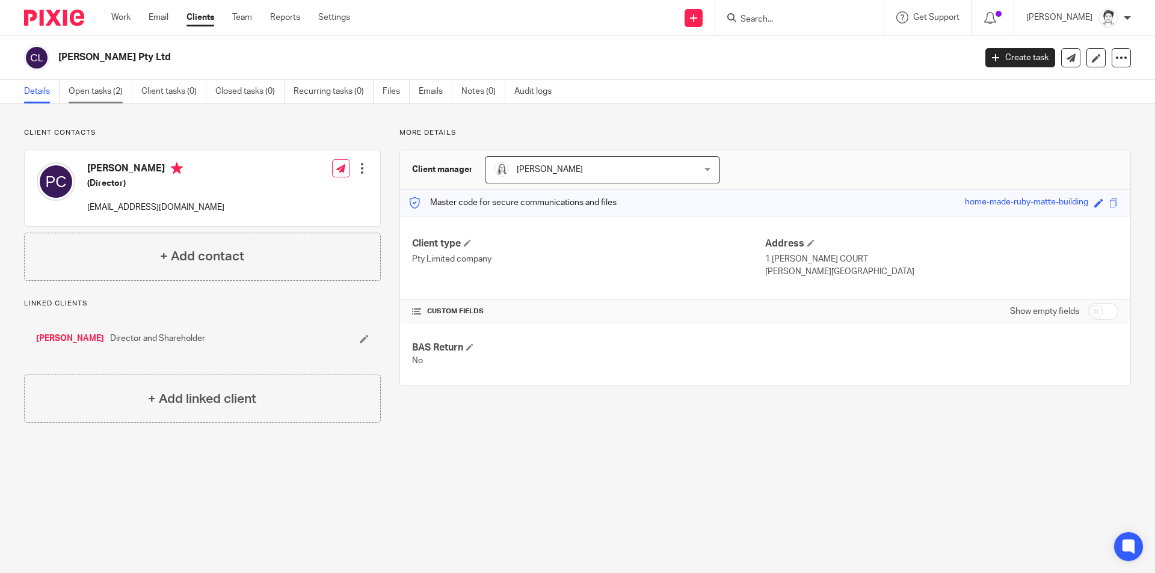
click at [81, 96] on link "Open tasks (2)" at bounding box center [101, 91] width 64 height 23
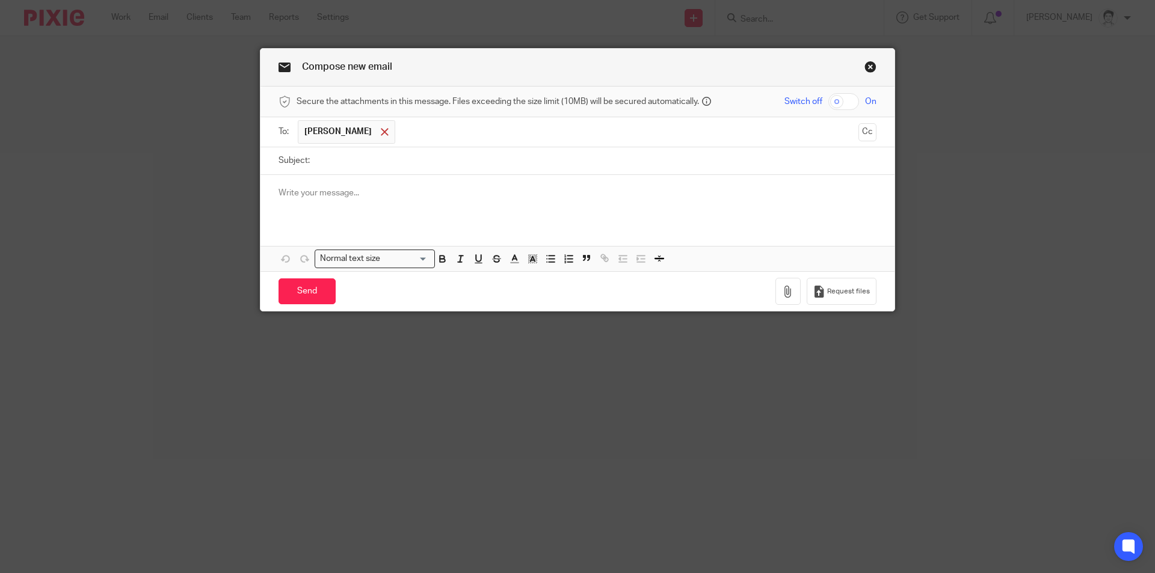
click at [378, 132] on div at bounding box center [385, 132] width 14 height 18
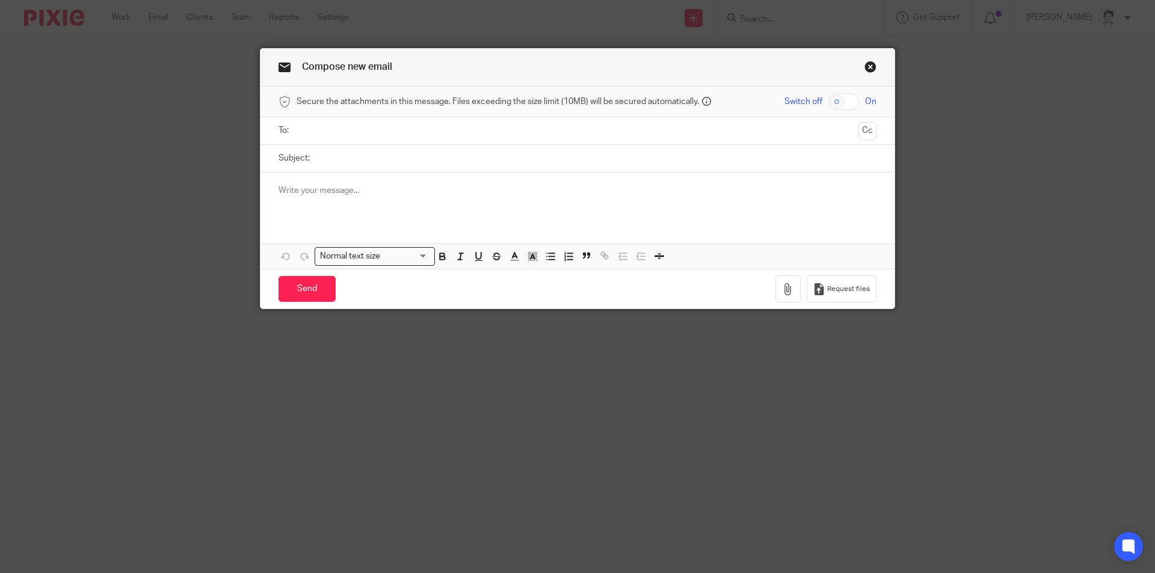
click at [351, 135] on input "text" at bounding box center [577, 131] width 553 height 14
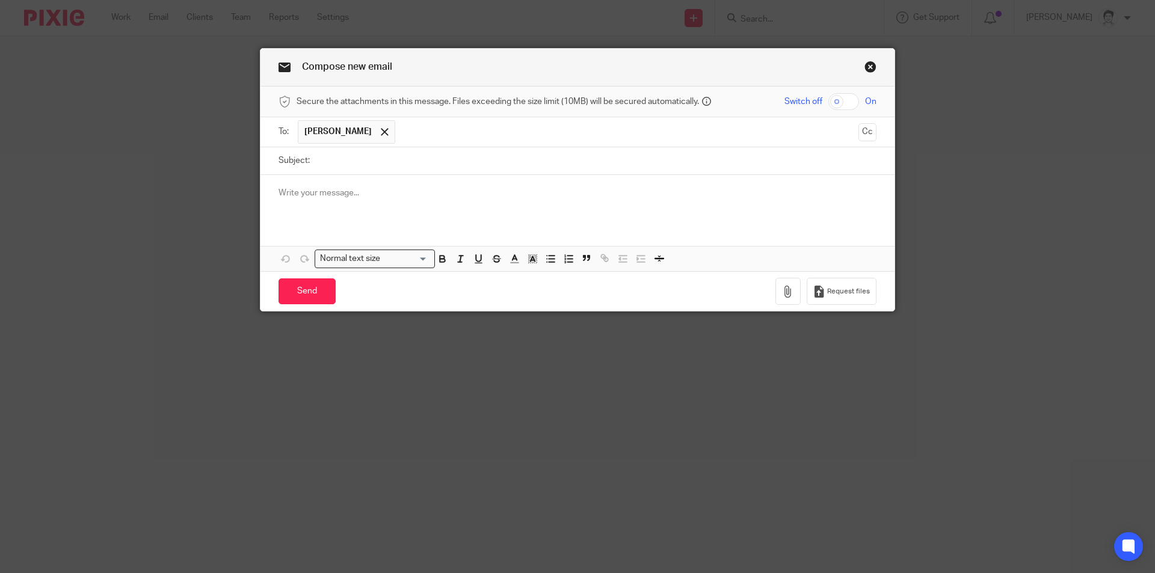
click at [327, 170] on input "Subject:" at bounding box center [596, 160] width 561 height 27
click at [366, 165] on input "Subject:" at bounding box center [596, 160] width 561 height 27
type input "Crawley Family Trust"
click at [344, 191] on div at bounding box center [578, 198] width 634 height 47
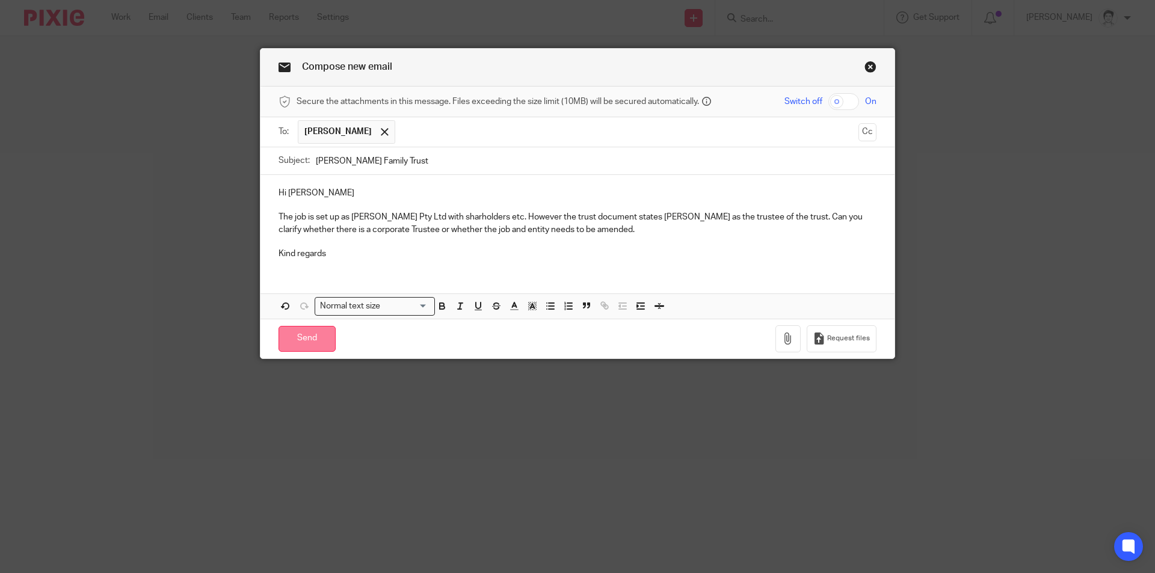
click at [294, 339] on input "Send" at bounding box center [307, 339] width 57 height 26
